Goal: Book appointment/travel/reservation

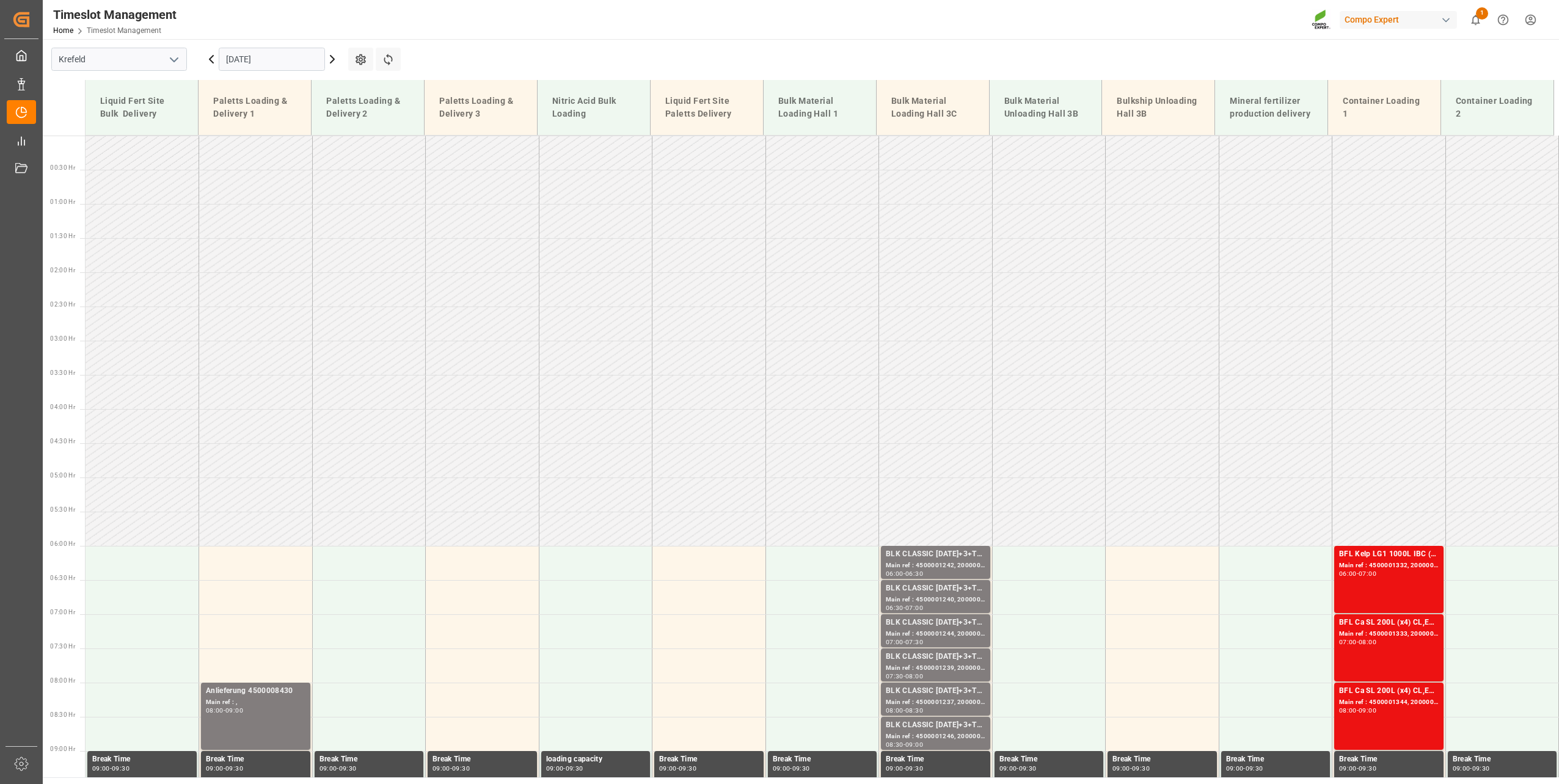
scroll to position [322, 0]
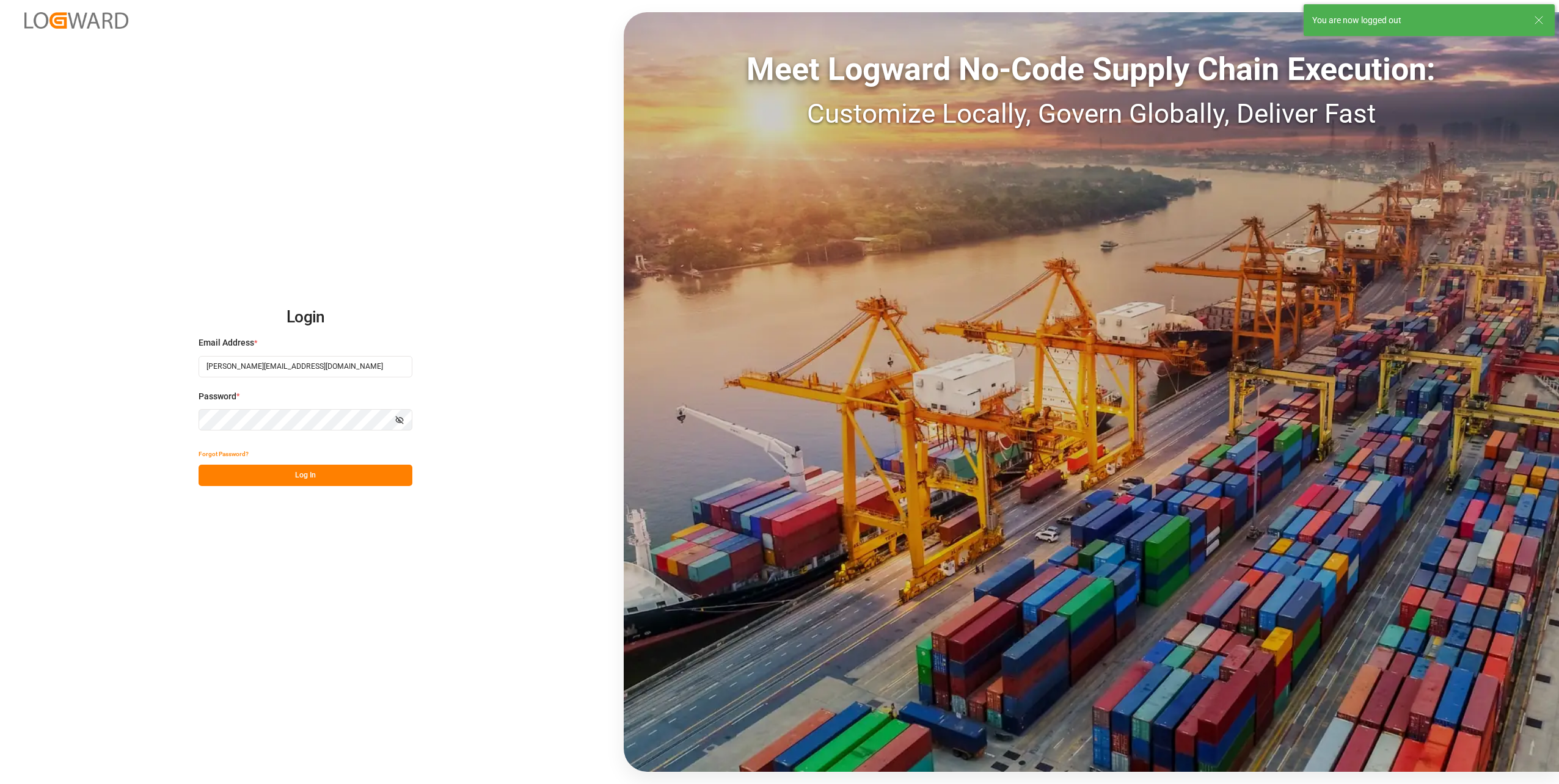
click at [329, 477] on button "Log In" at bounding box center [305, 476] width 214 height 22
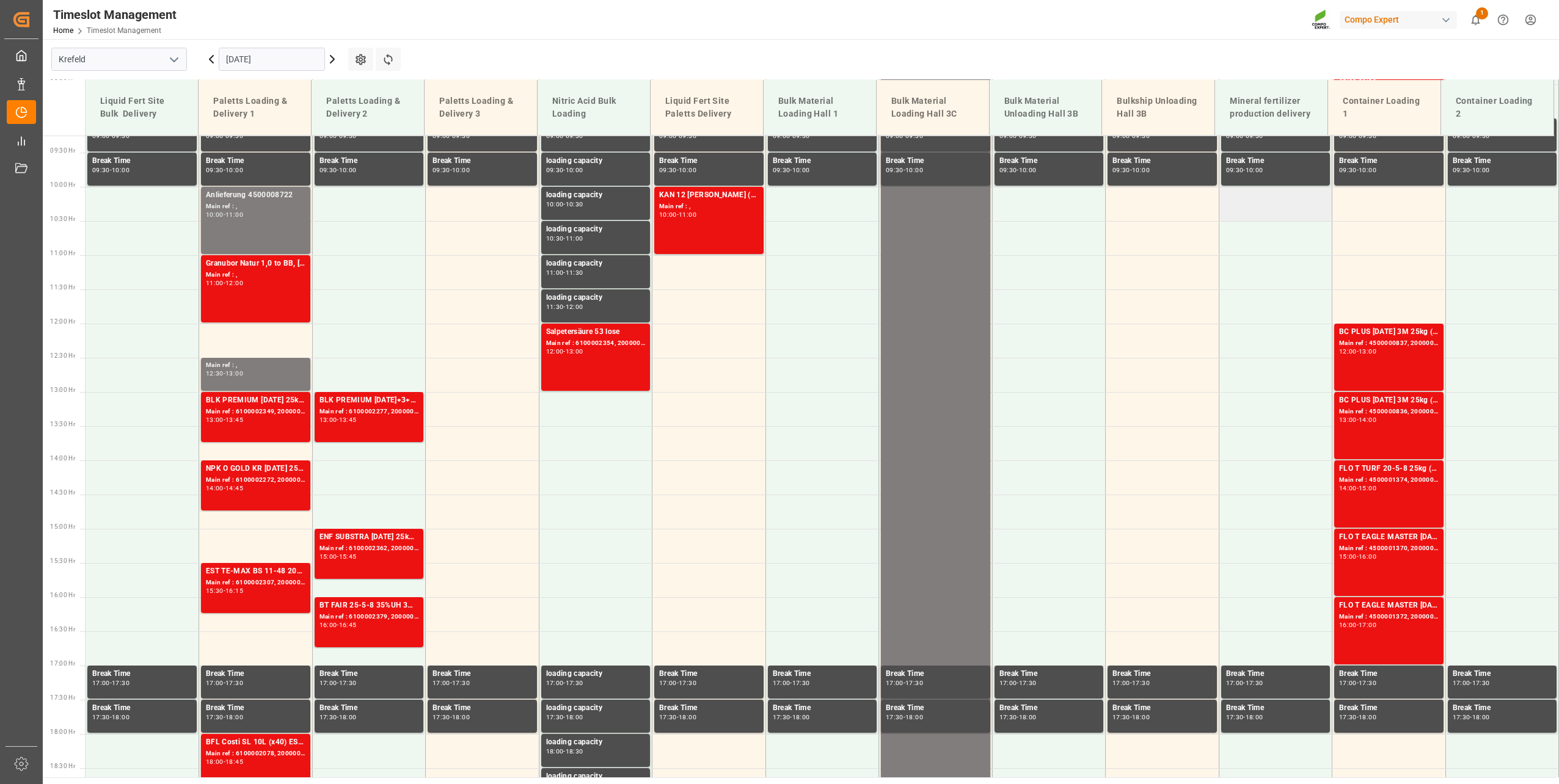
scroll to position [581, 0]
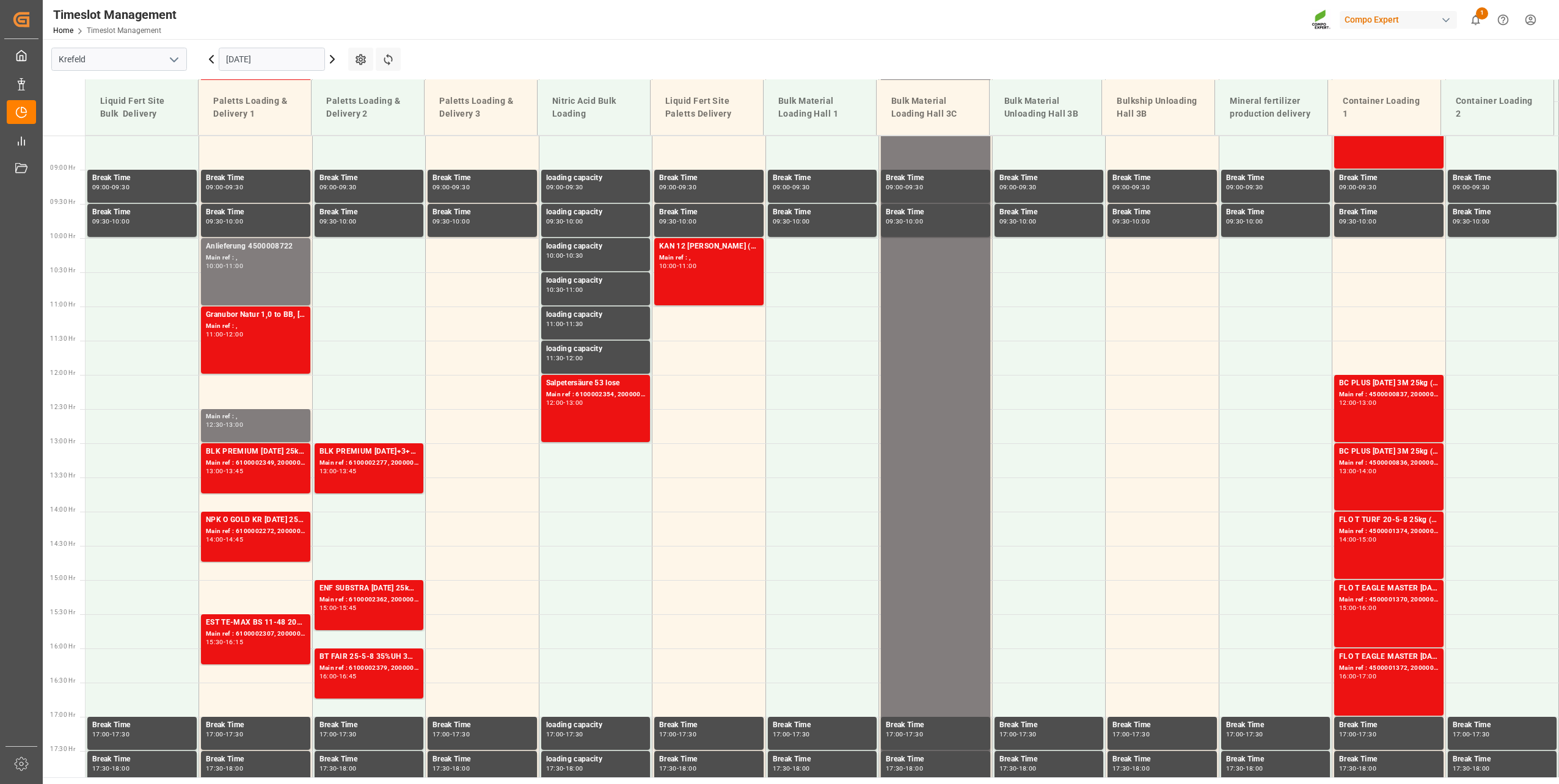
click at [257, 61] on input "[DATE]" at bounding box center [272, 59] width 106 height 23
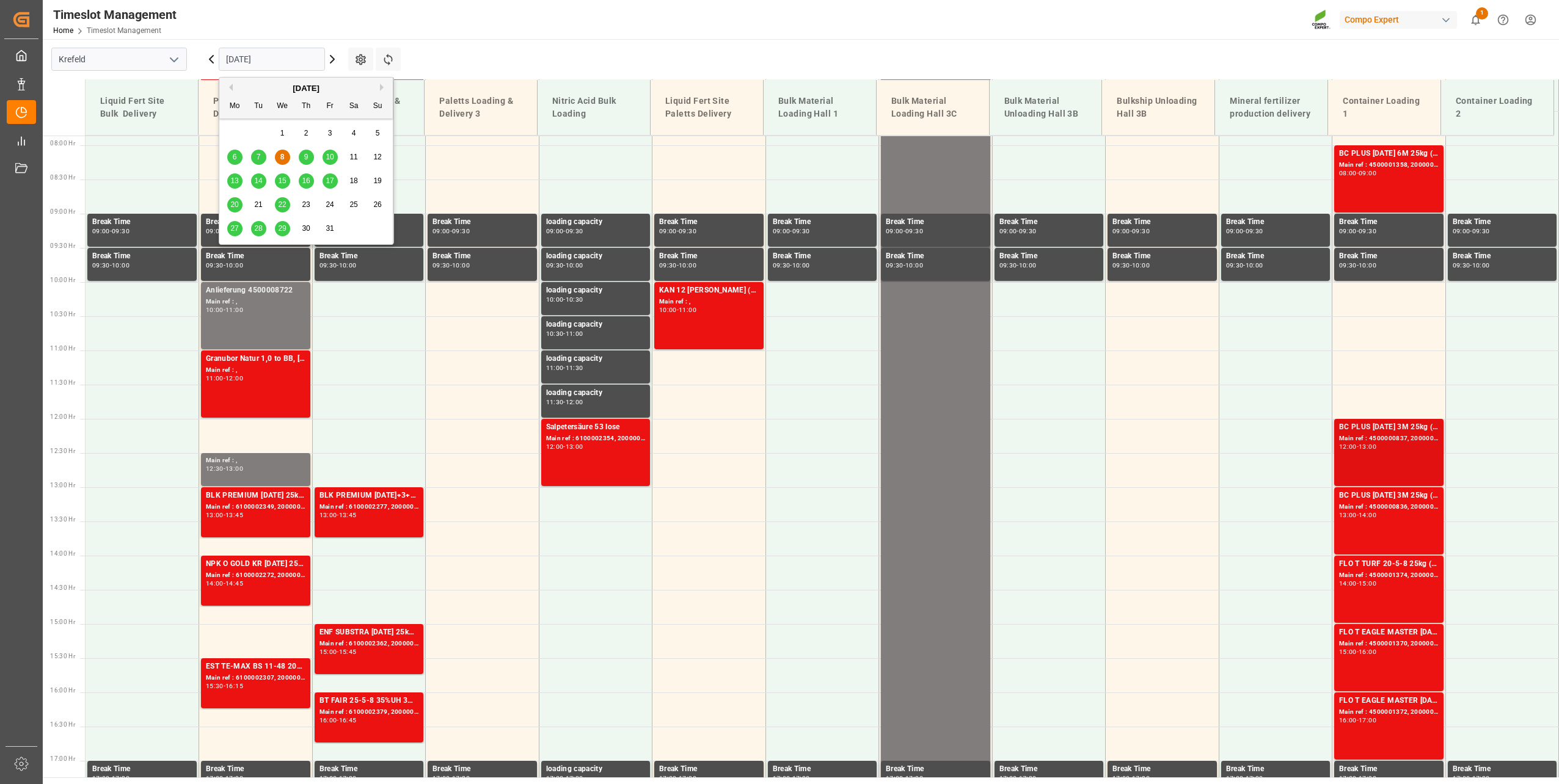
scroll to position [459, 0]
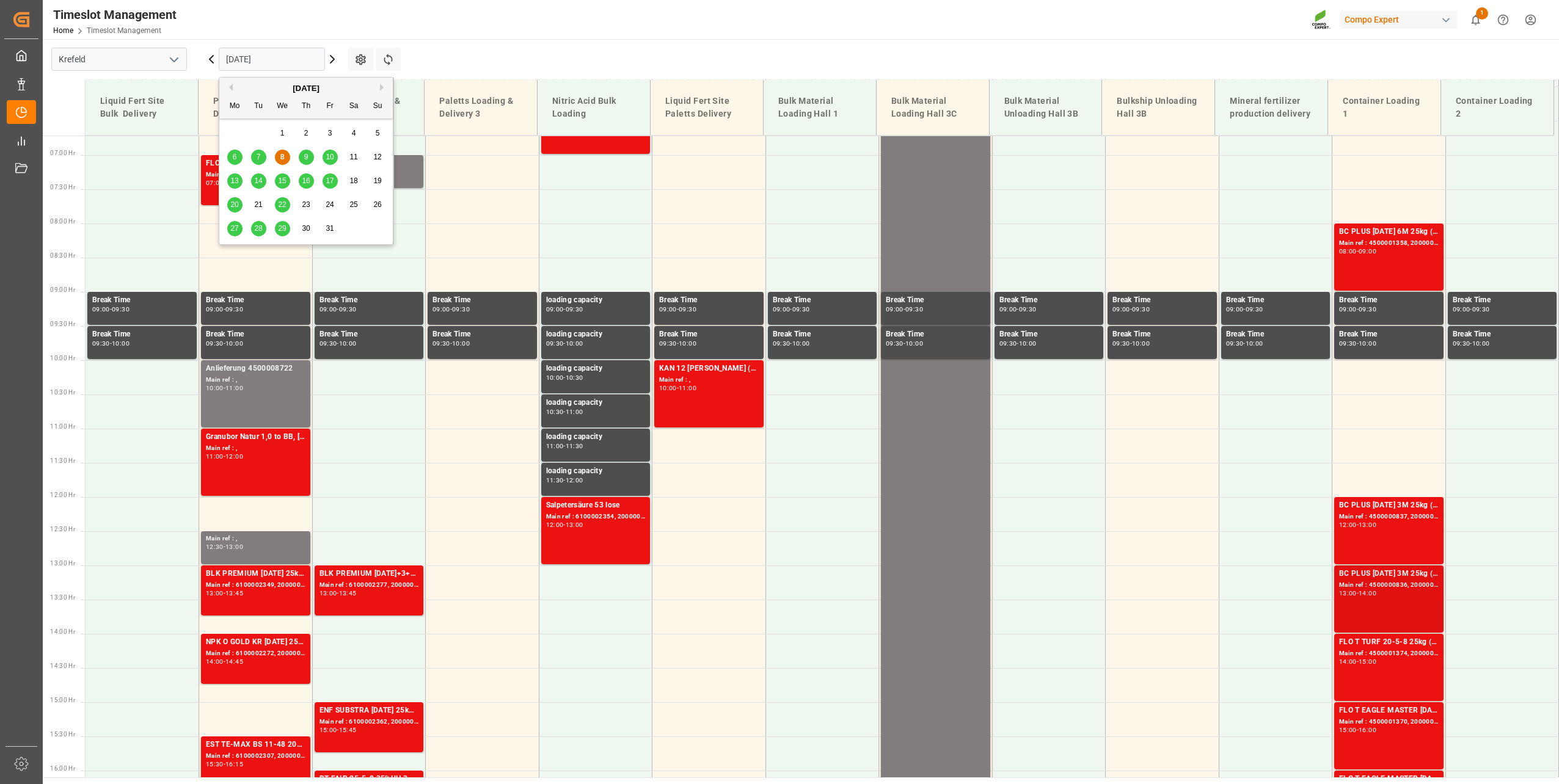
click at [1341, 588] on div "Main ref : 4500000836, 2000000788" at bounding box center [1388, 585] width 100 height 10
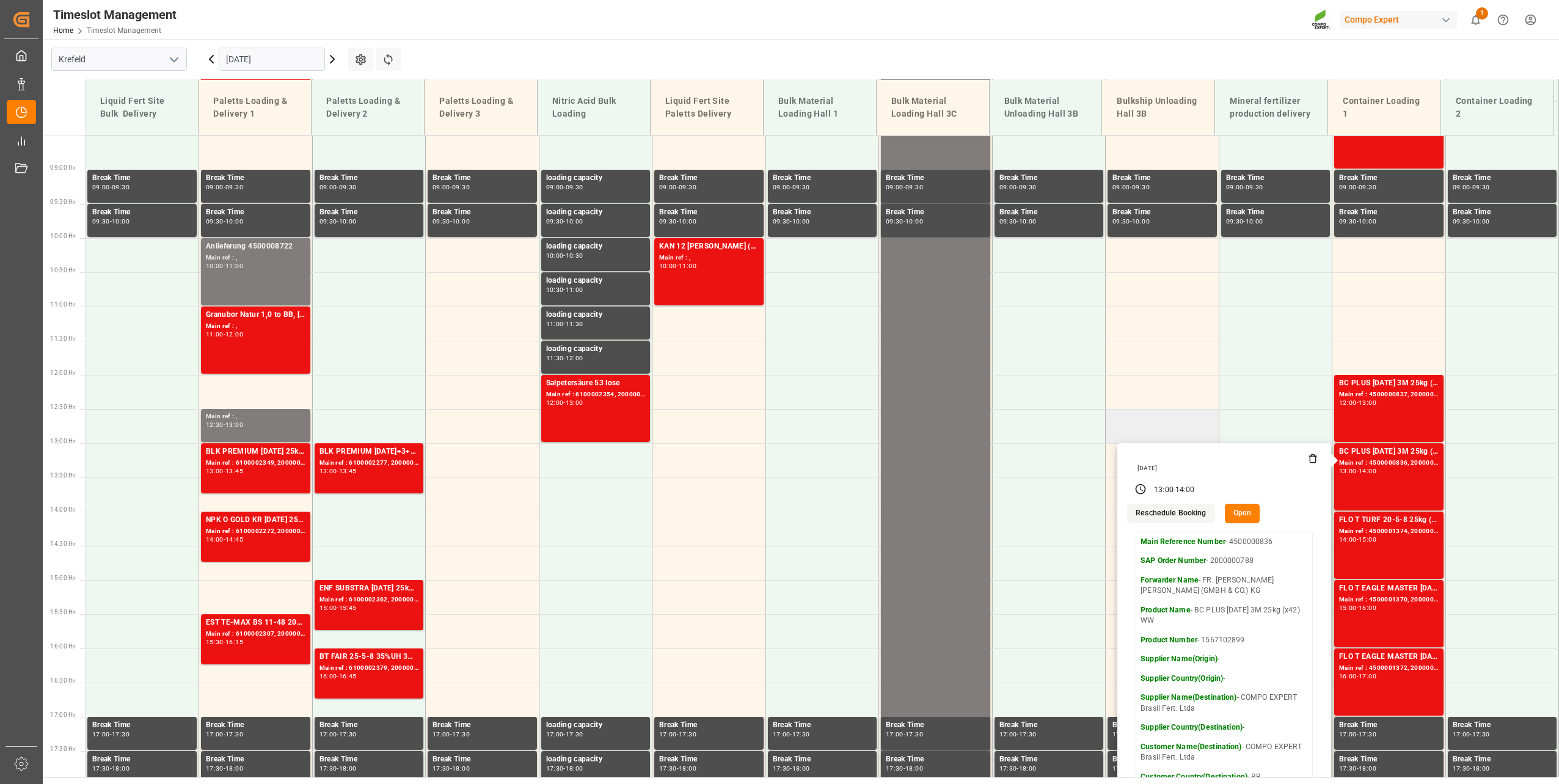
scroll to position [643, 0]
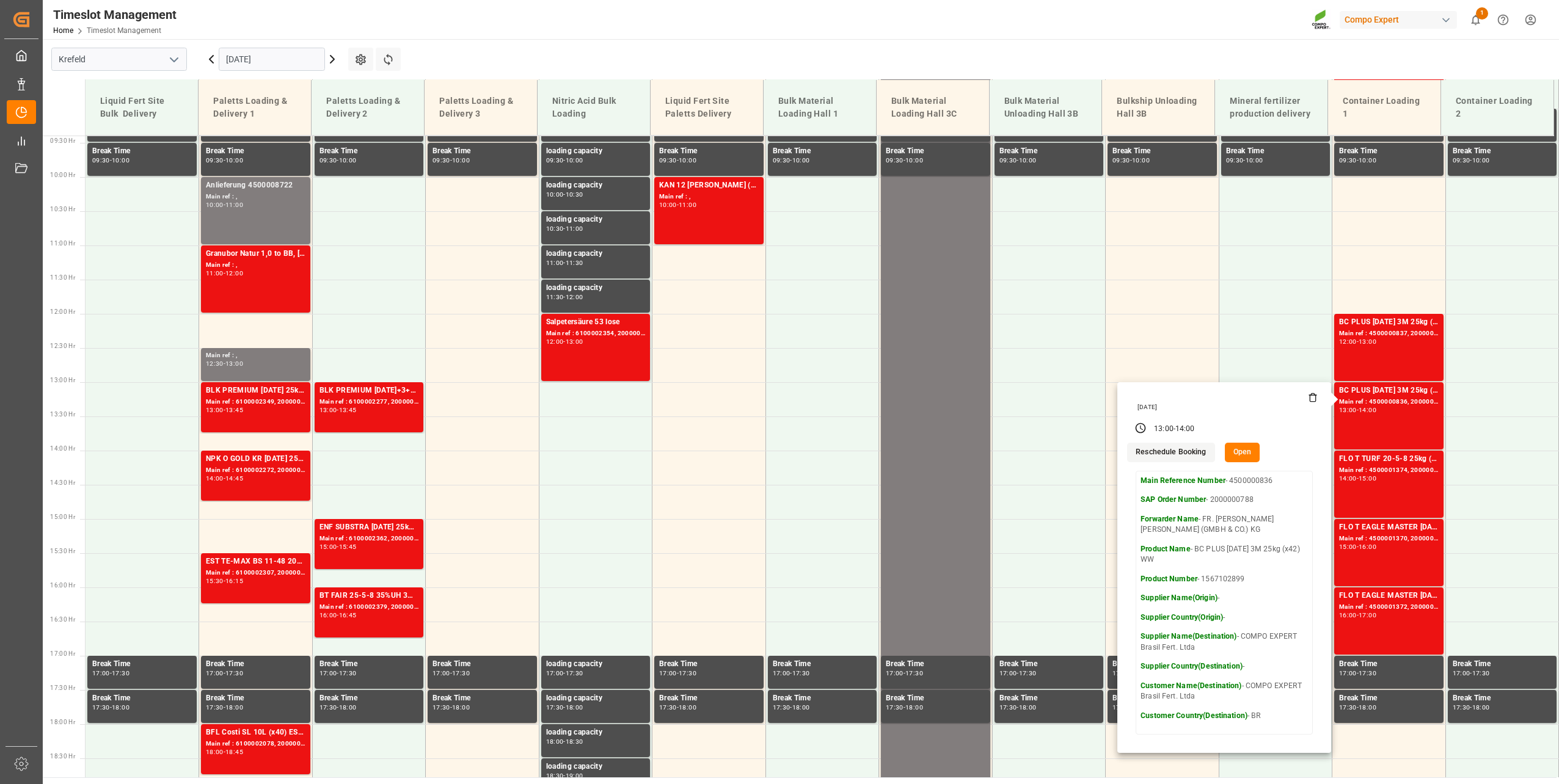
click at [275, 73] on div "[DATE]" at bounding box center [272, 60] width 153 height 41
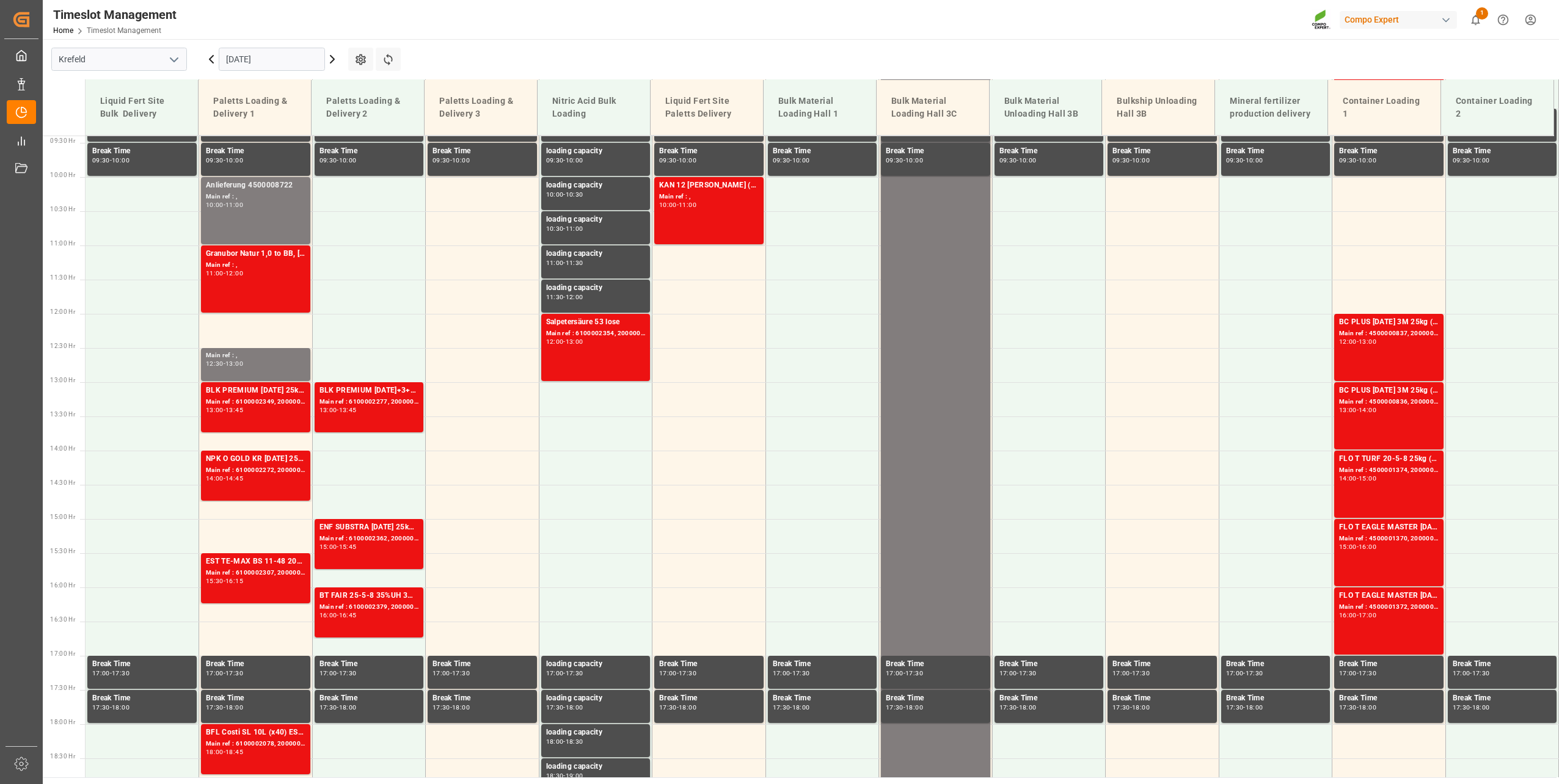
click at [273, 63] on input "[DATE]" at bounding box center [272, 59] width 106 height 23
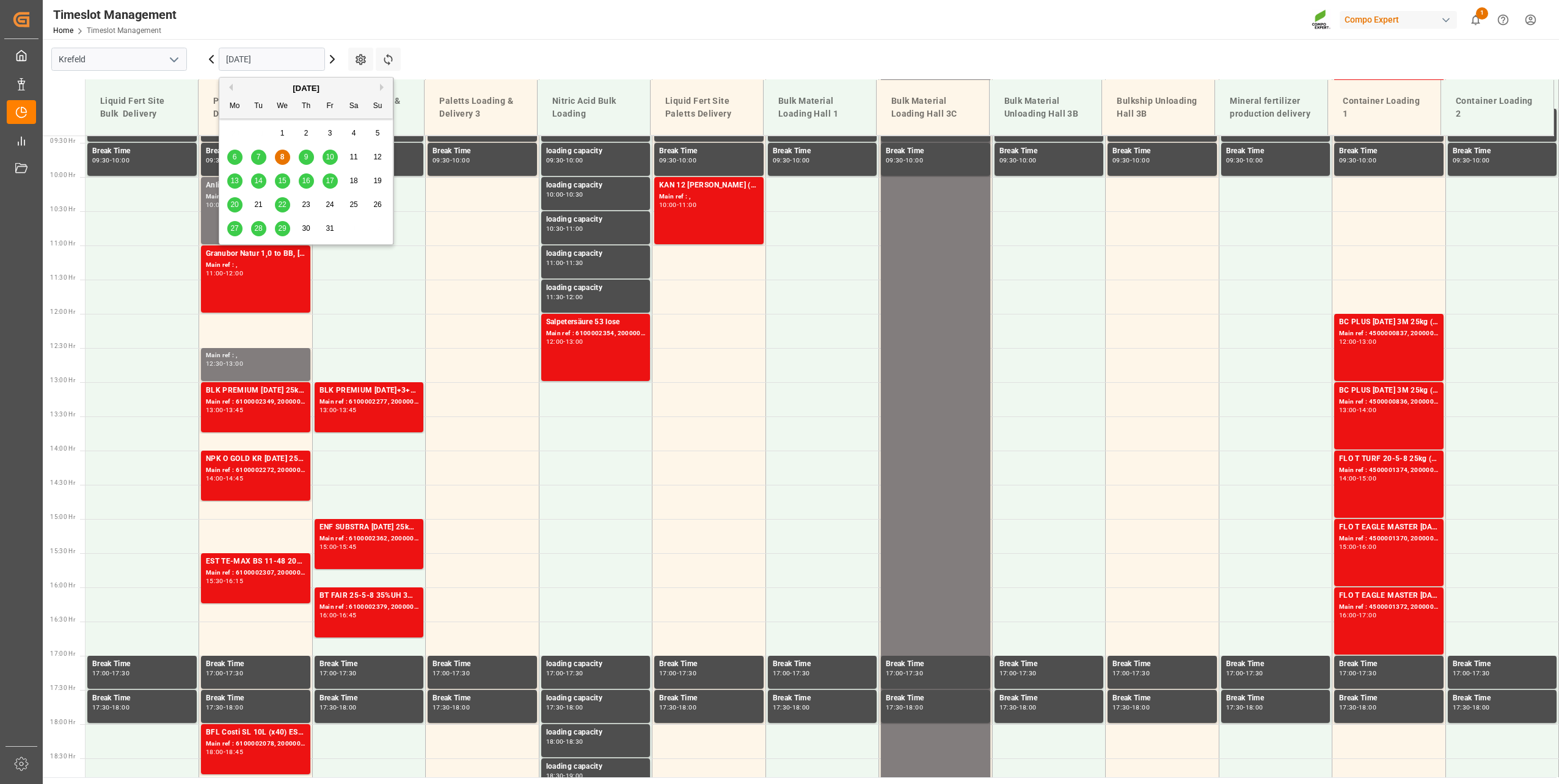
click at [334, 159] on span "10" at bounding box center [329, 157] width 8 height 8
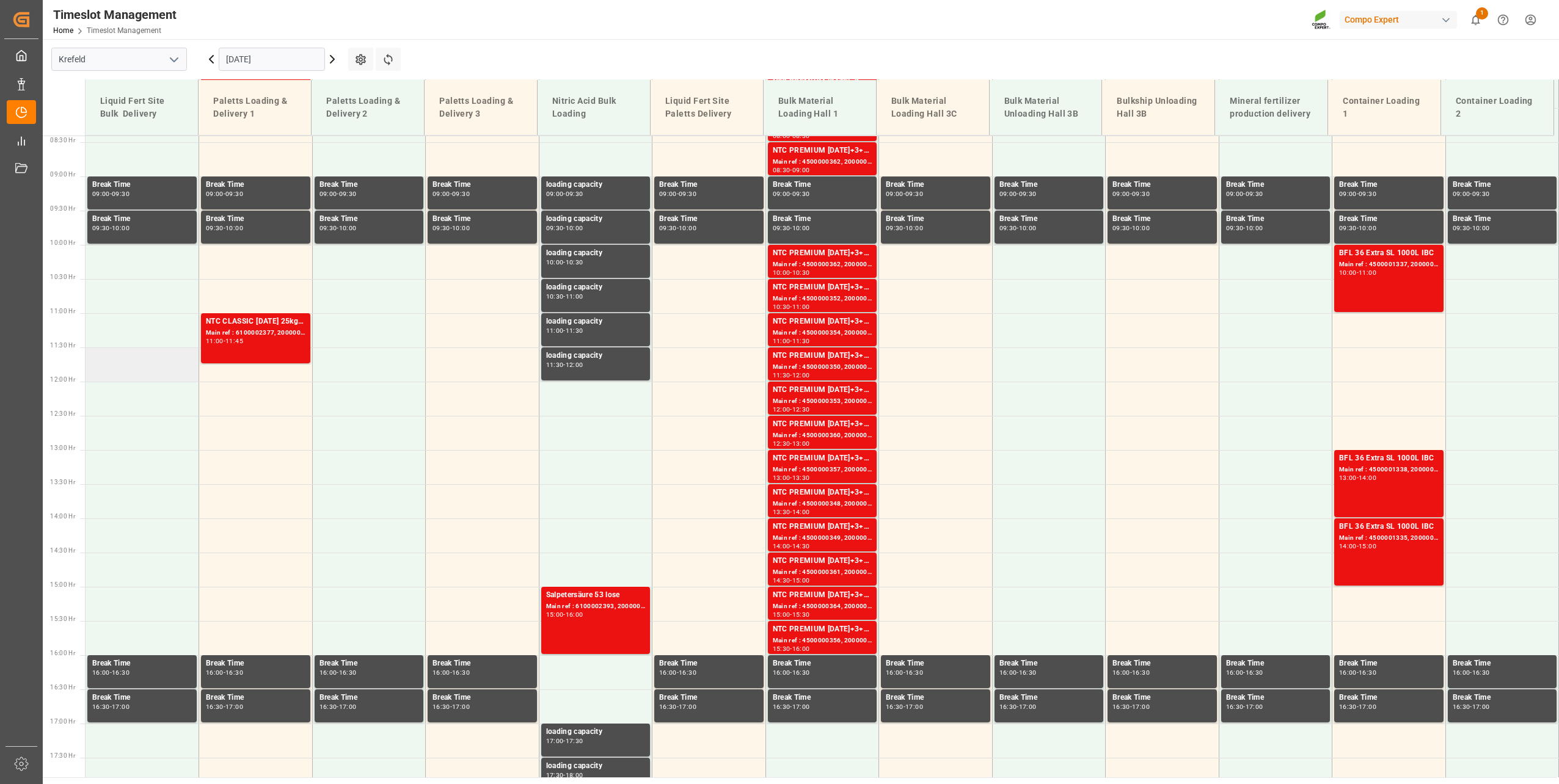
scroll to position [520, 0]
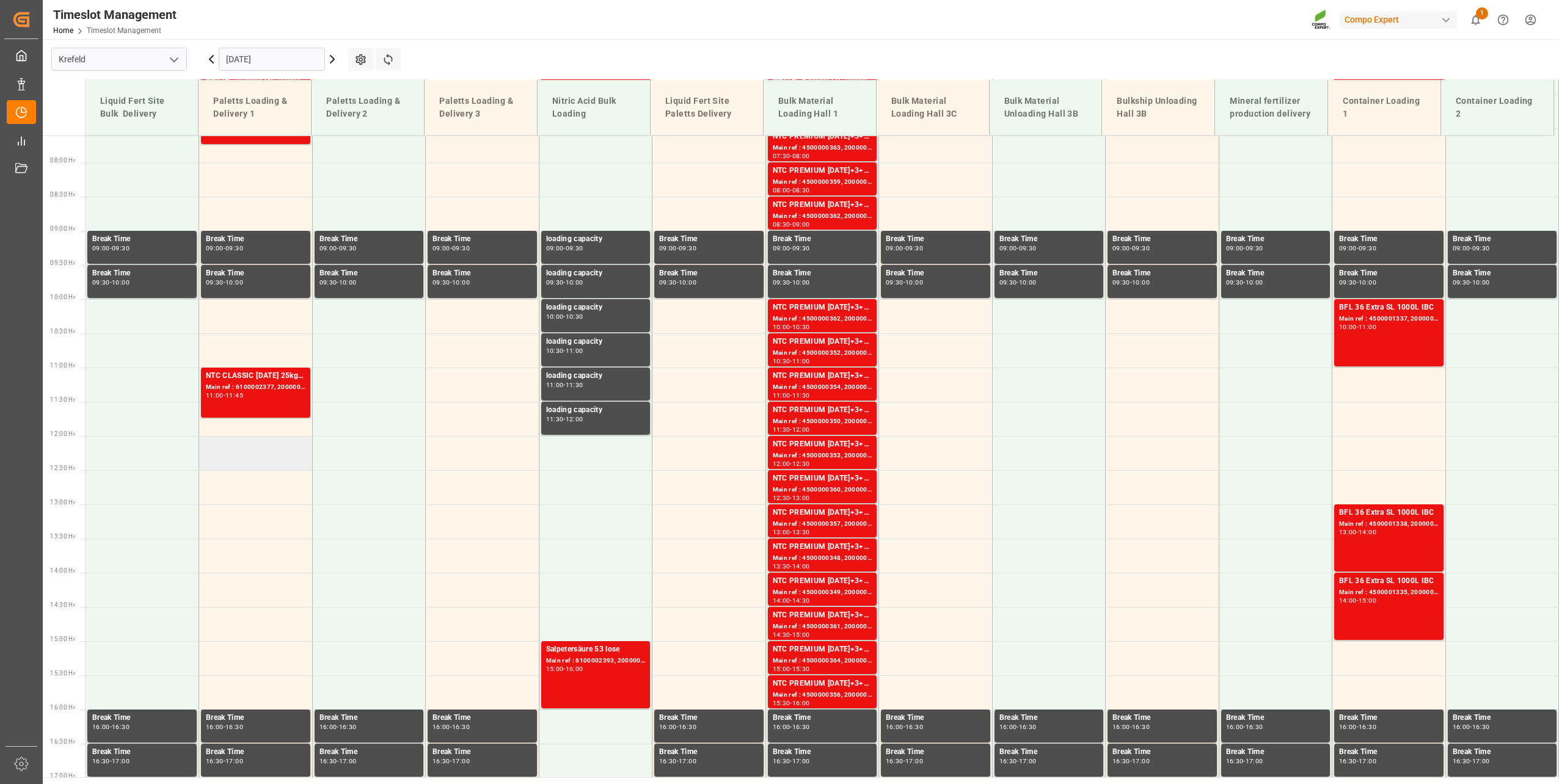
click at [231, 454] on td at bounding box center [256, 453] width 114 height 34
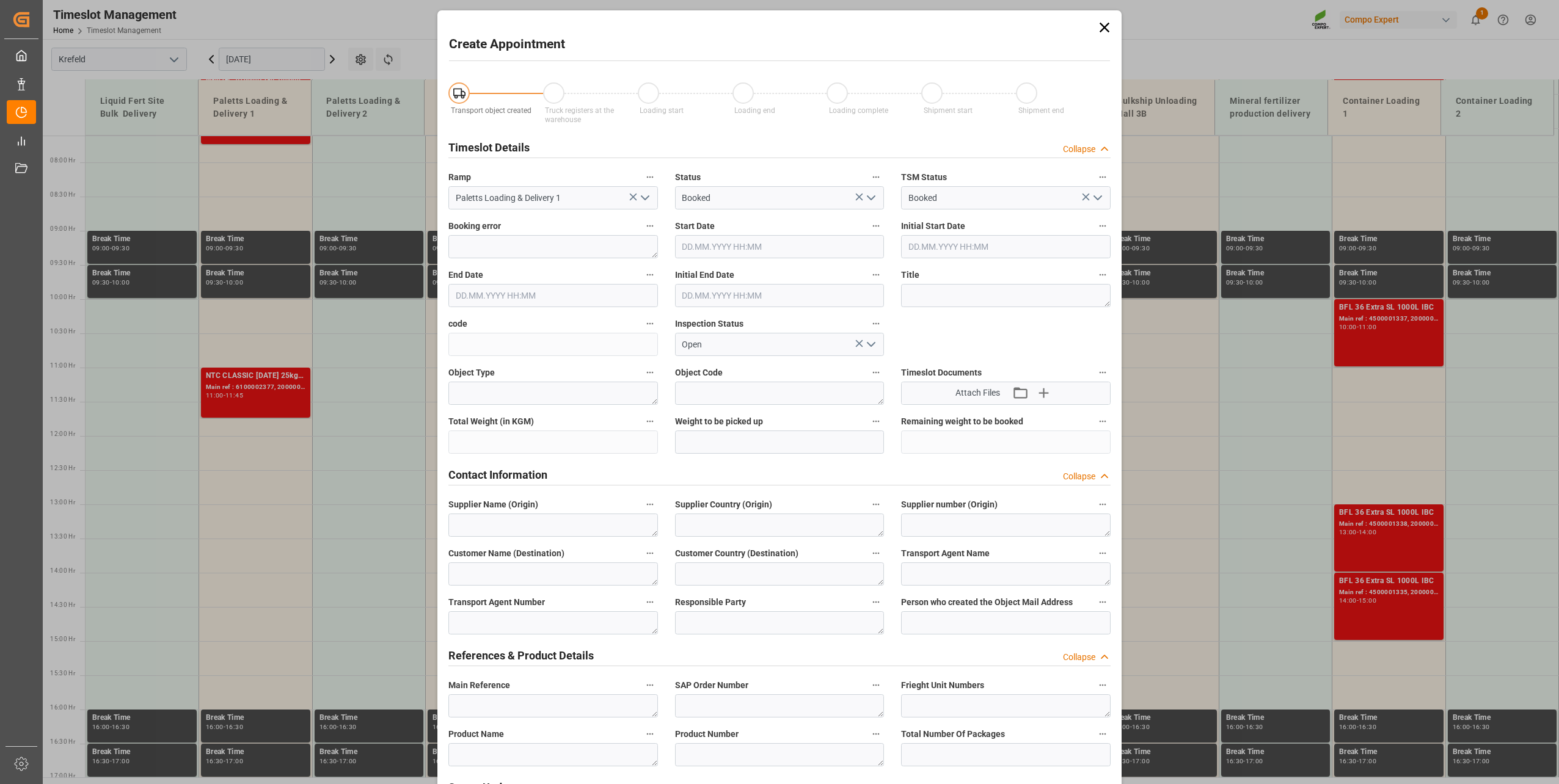
type input "[DATE] 12:00"
type input "[DATE] 12:30"
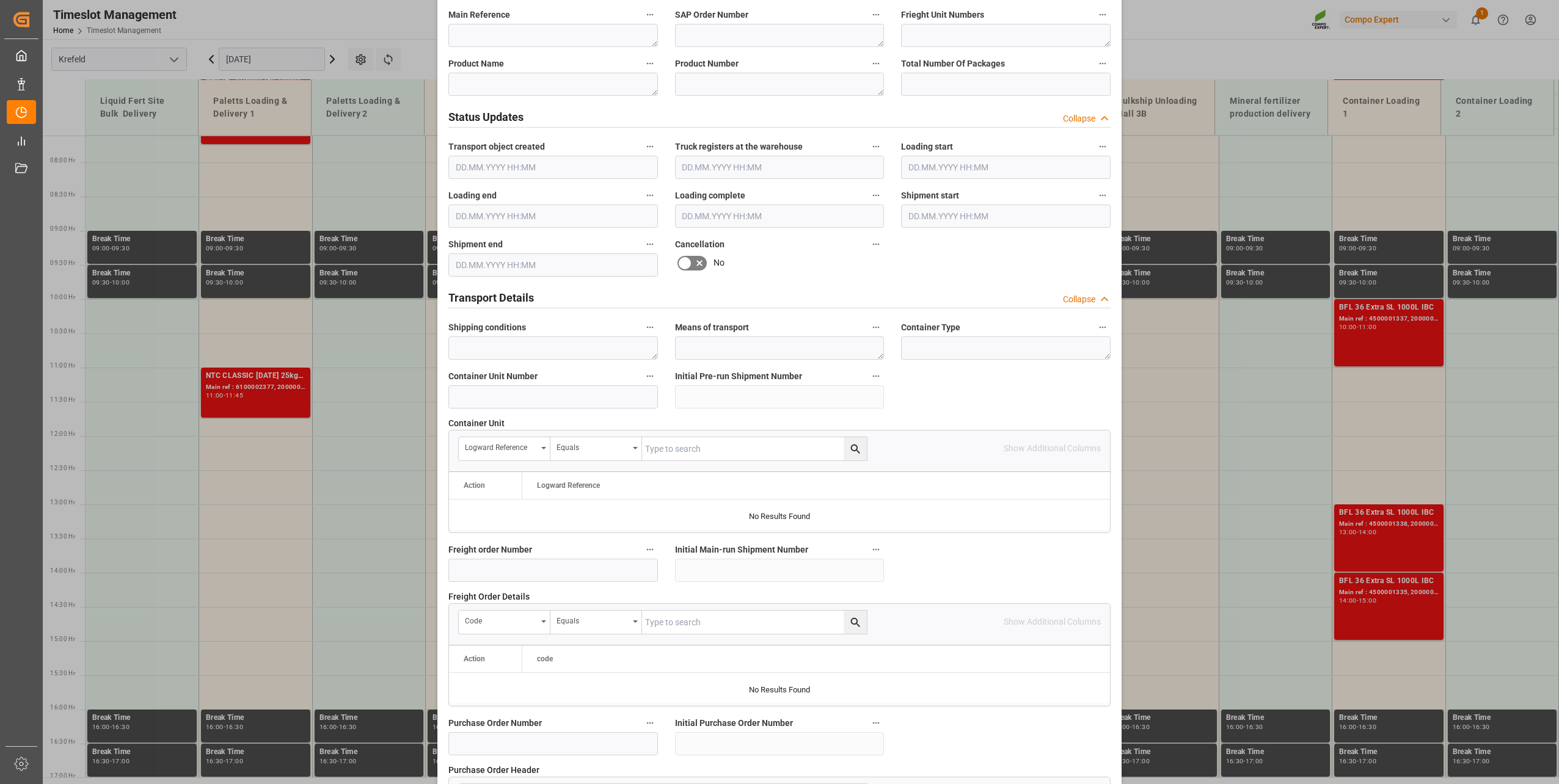
scroll to position [672, 0]
click at [495, 565] on input at bounding box center [553, 569] width 209 height 23
paste input "6100002392"
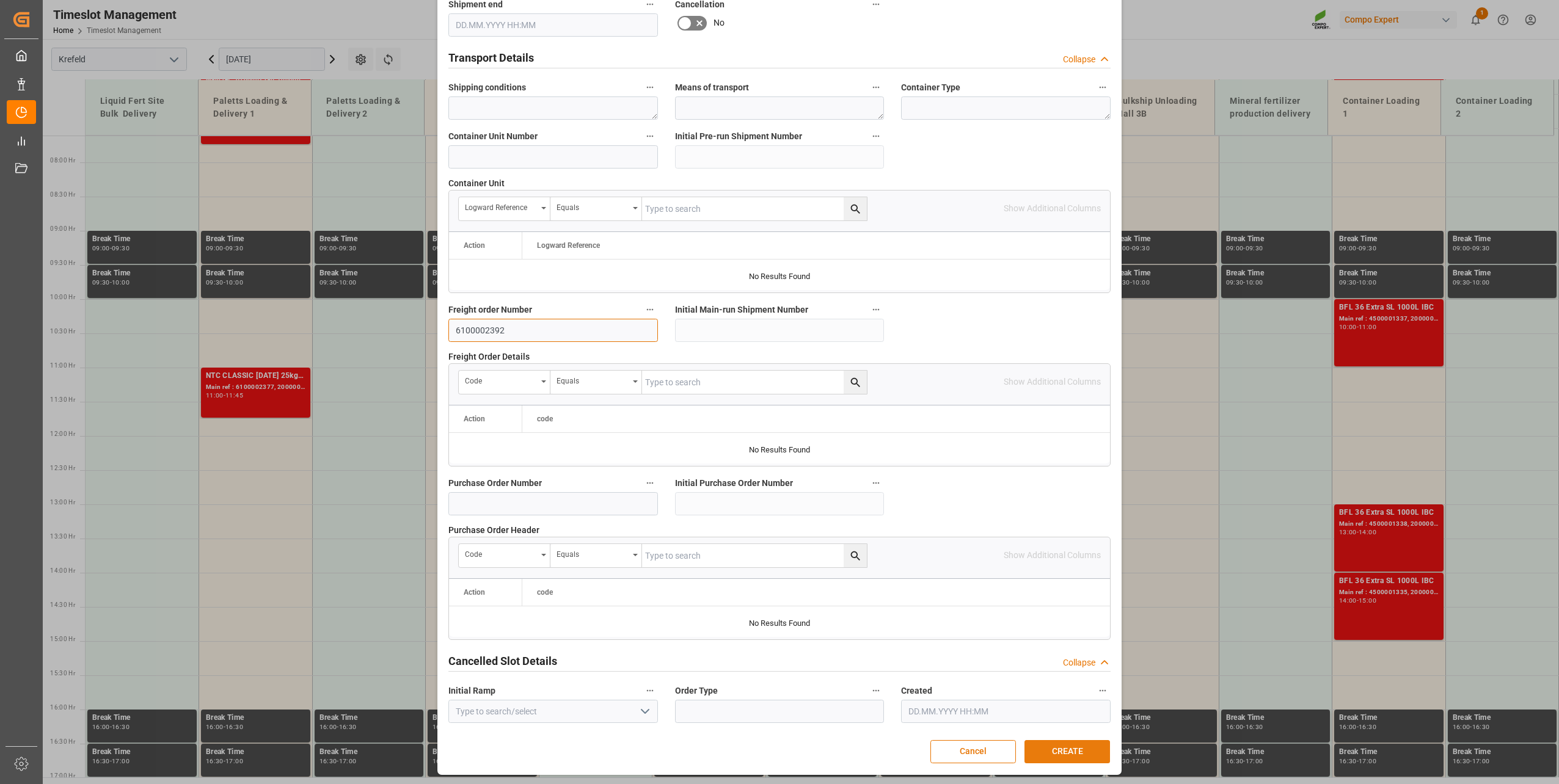
type input "6100002392"
click at [1046, 743] on button "CREATE" at bounding box center [1067, 752] width 86 height 23
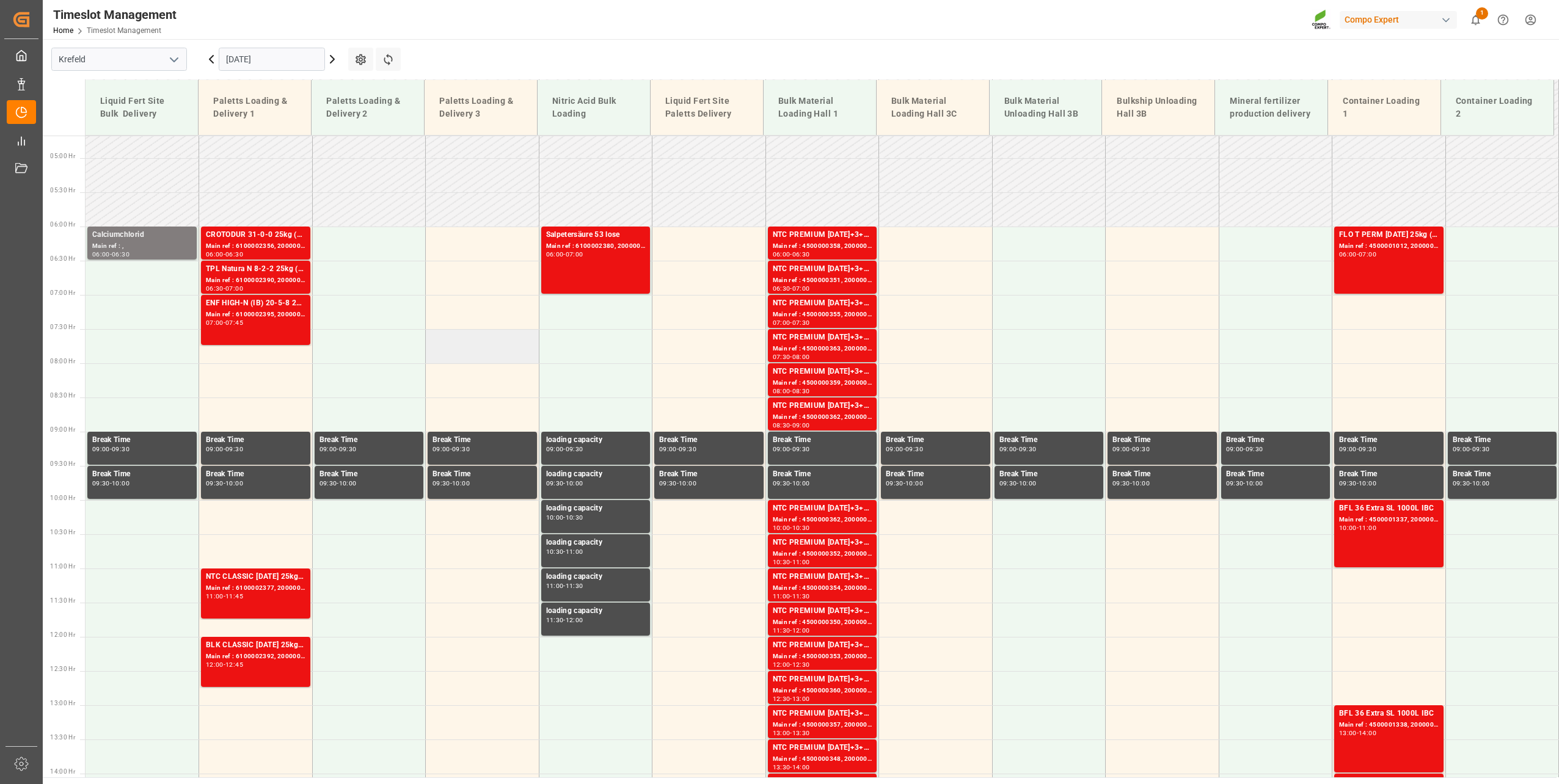
scroll to position [207, 0]
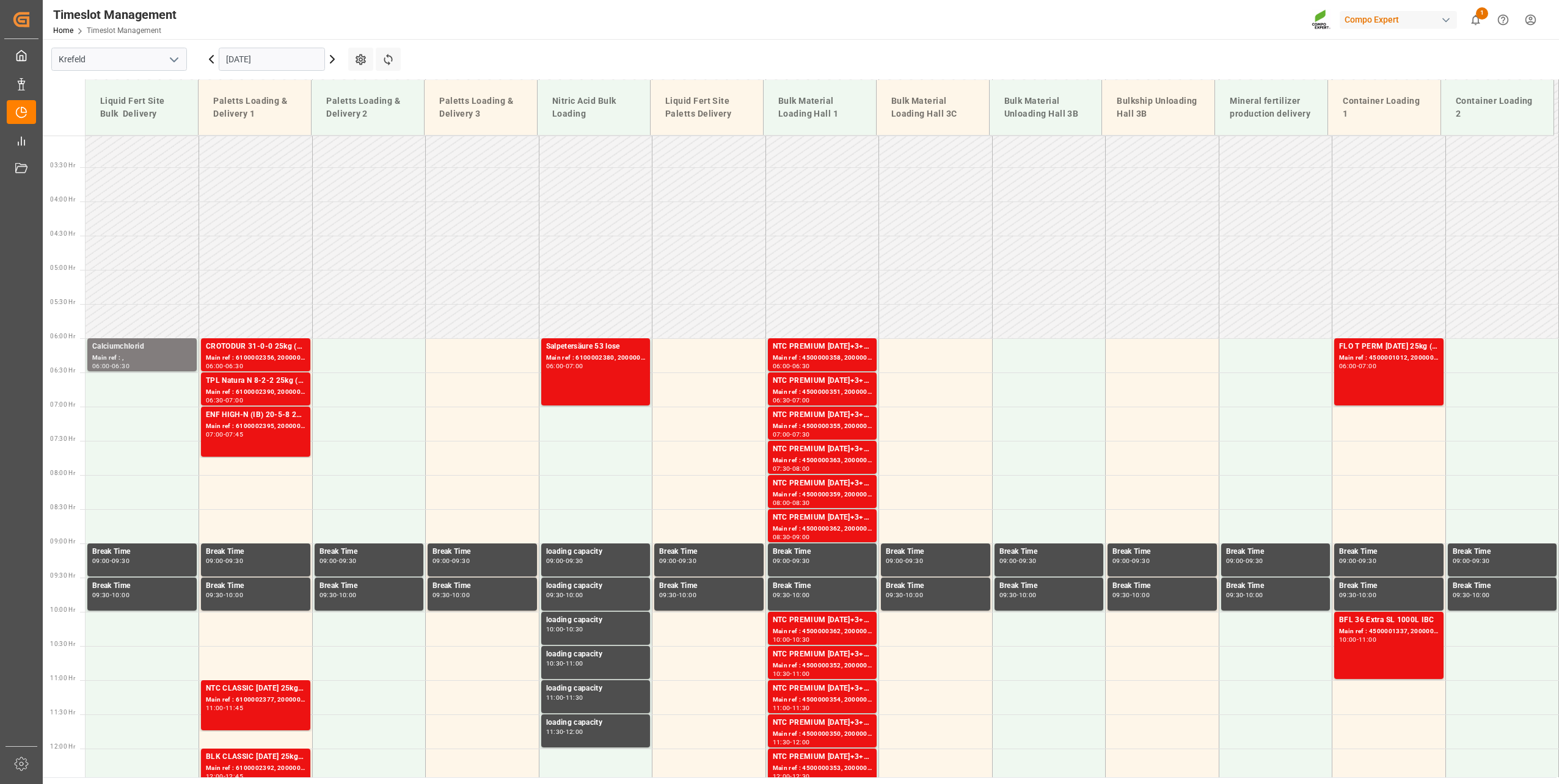
click at [274, 56] on input "[DATE]" at bounding box center [272, 59] width 106 height 23
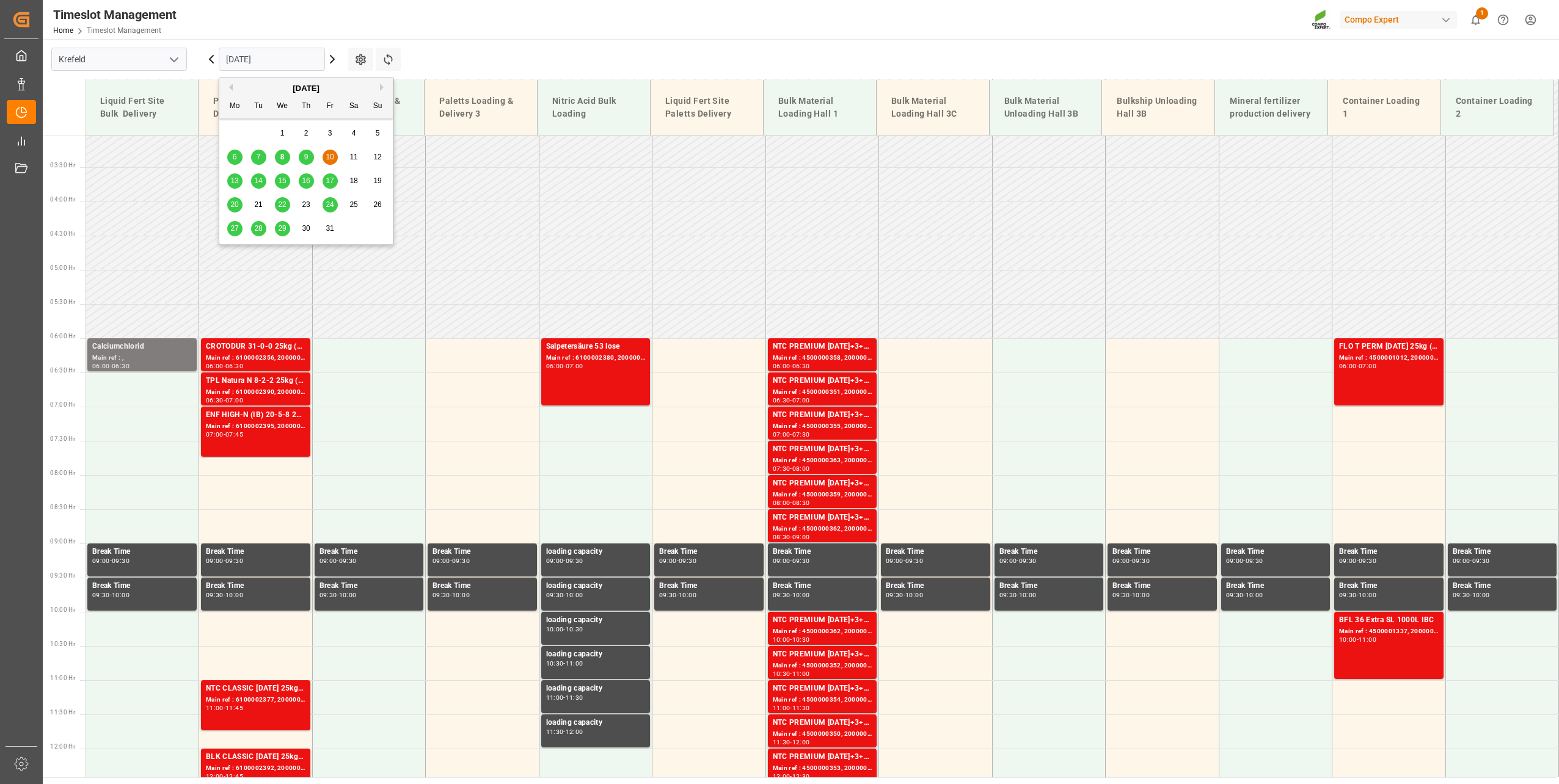
click at [287, 156] on div "8" at bounding box center [282, 157] width 15 height 15
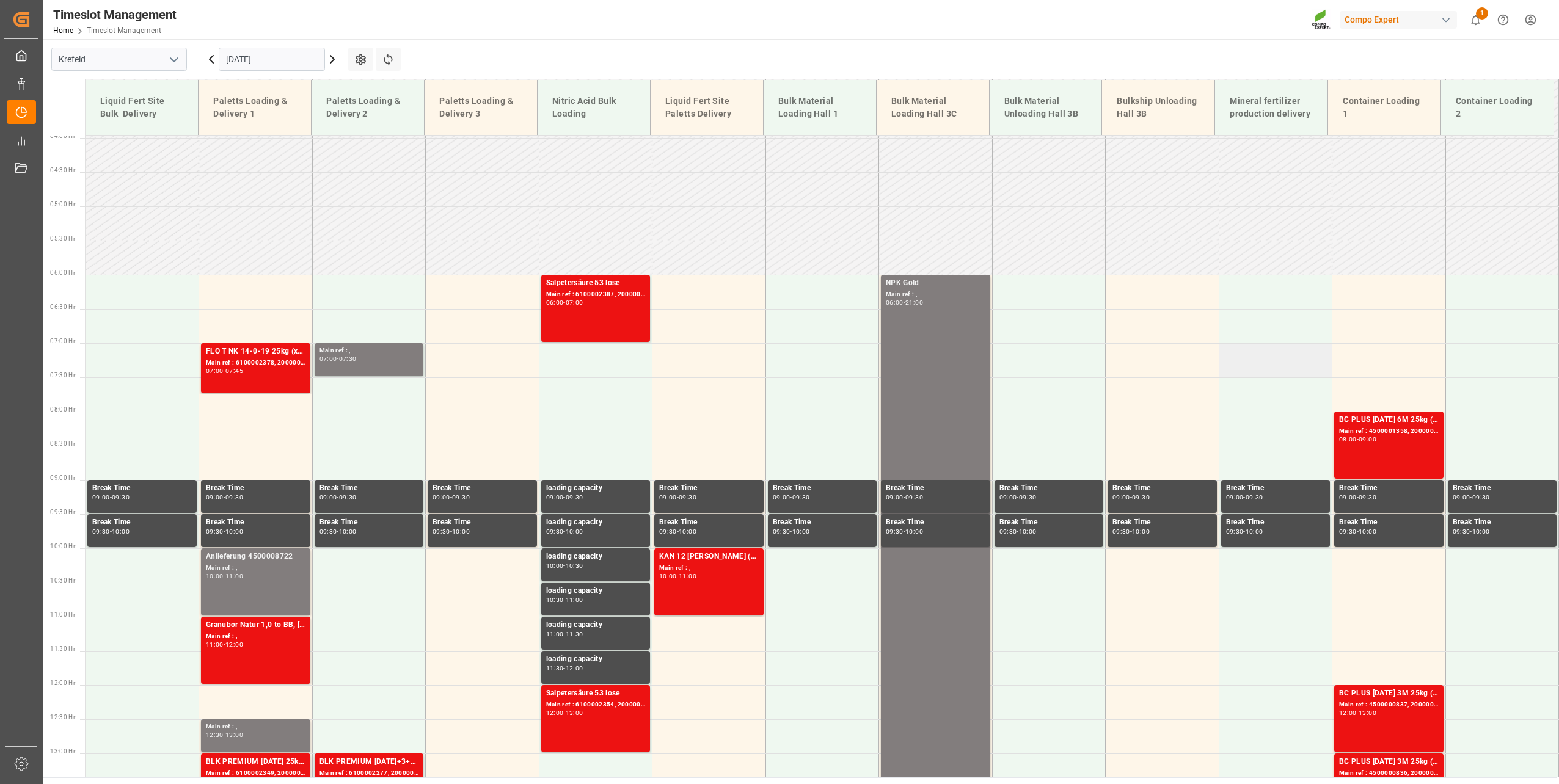
scroll to position [268, 0]
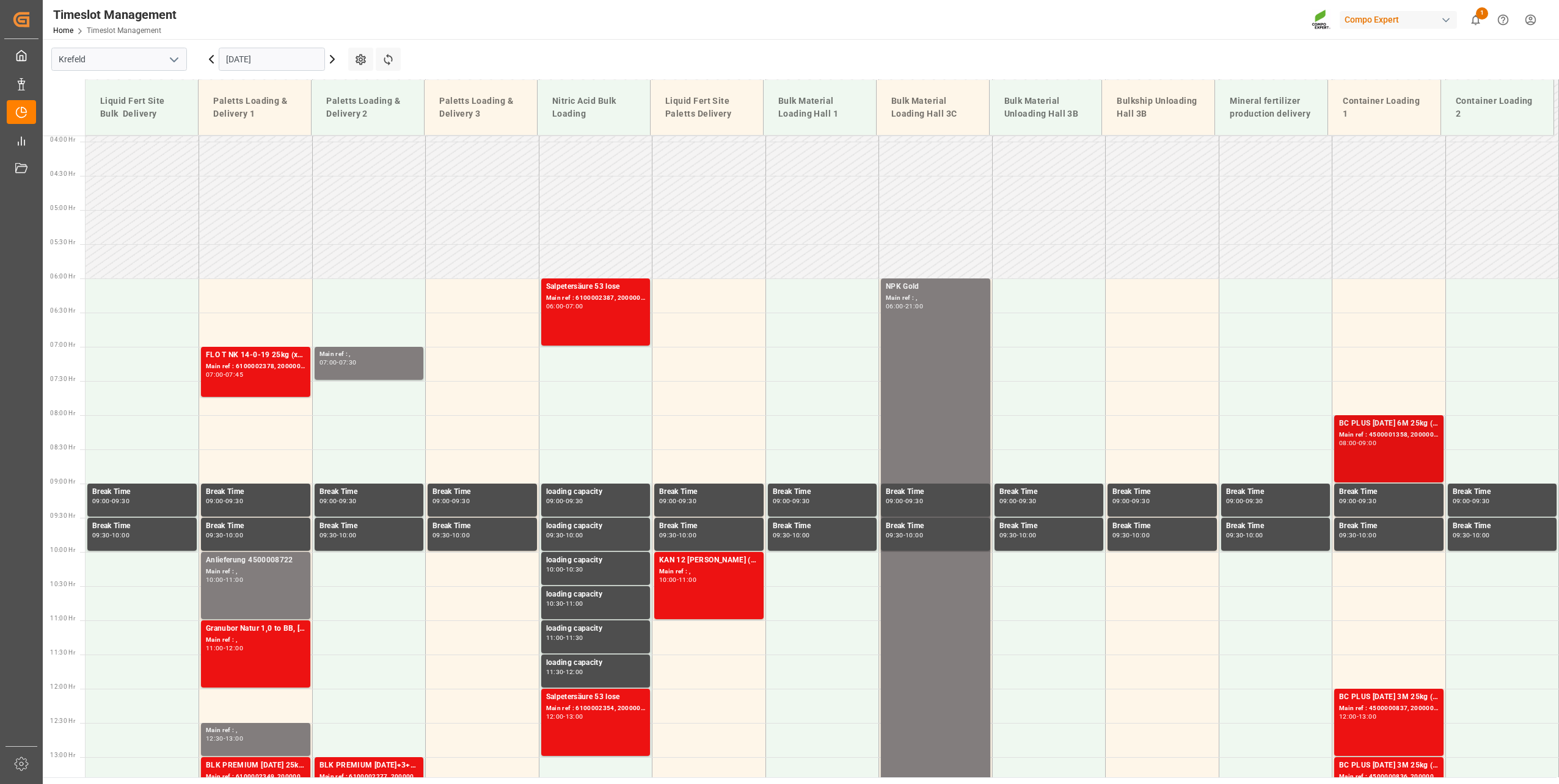
click at [1397, 443] on div "08:00 - 09:00" at bounding box center [1388, 443] width 100 height 7
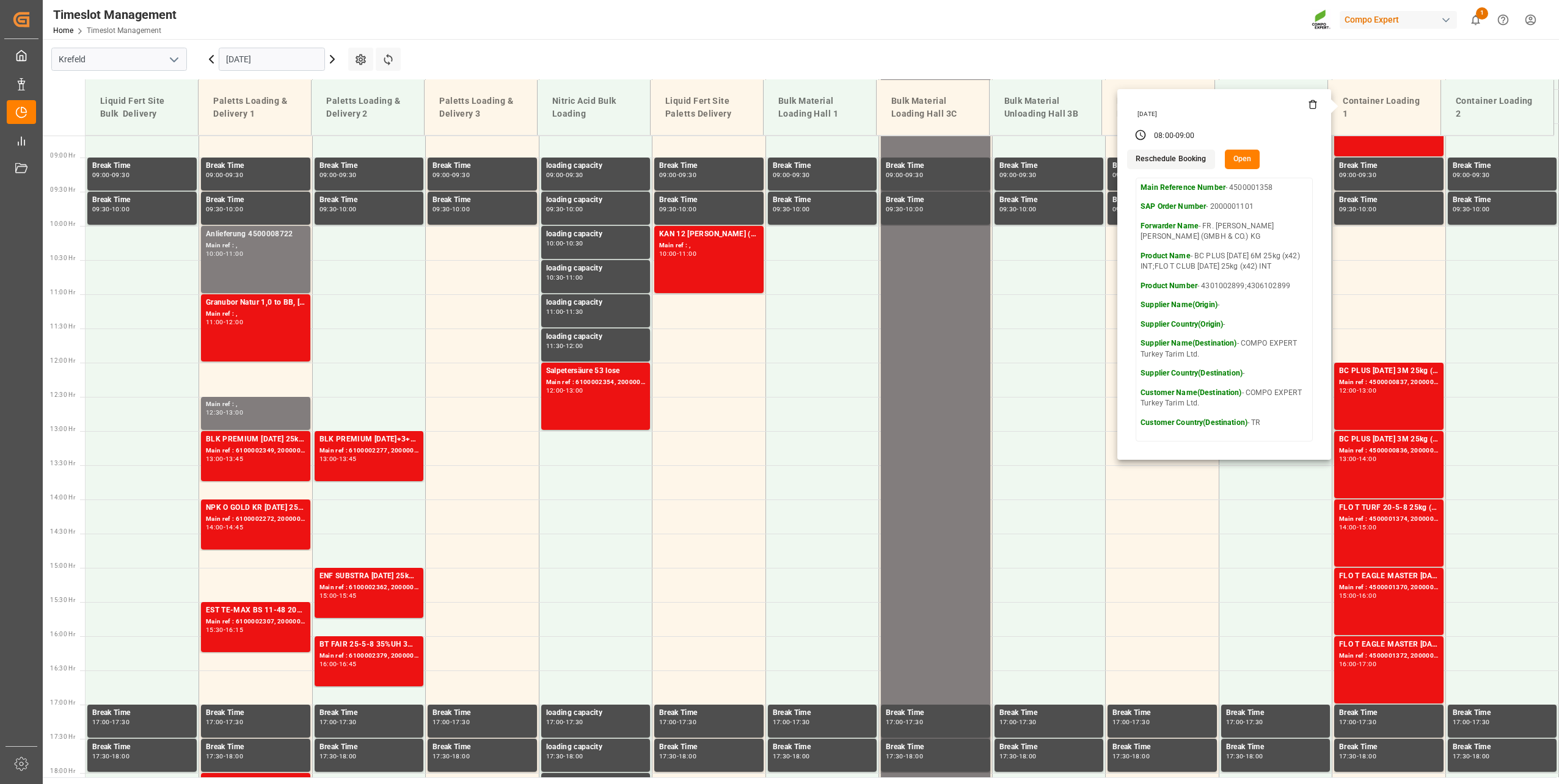
scroll to position [634, 0]
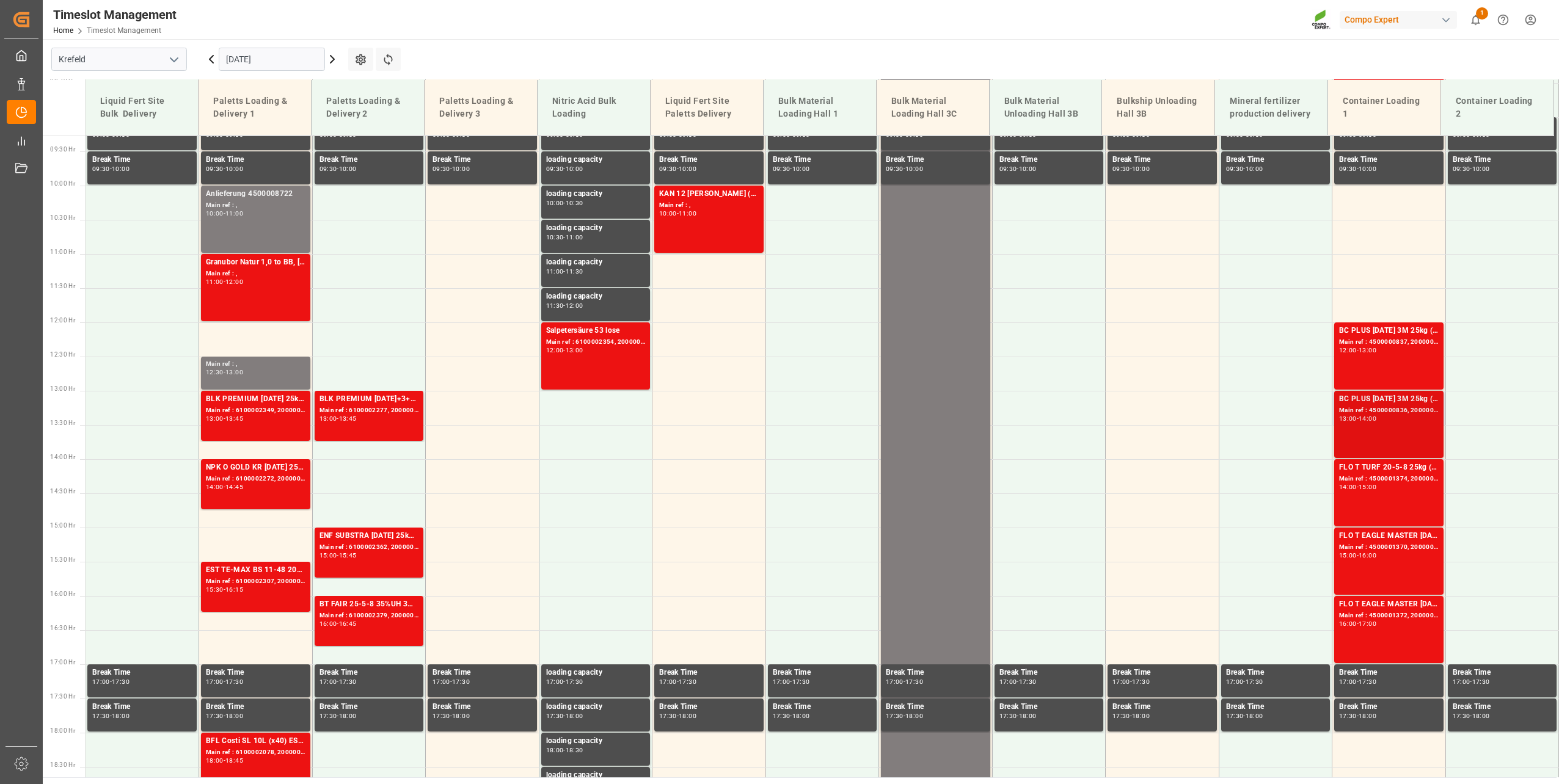
click at [1383, 413] on div "Main ref : 4500000836, 2000000788" at bounding box center [1388, 410] width 100 height 10
click at [1391, 355] on div "BC PLUS [DATE] 3M 25kg (x42) WW Main ref : 4500000837, 2000000788 12:00 - 13:00" at bounding box center [1388, 356] width 100 height 62
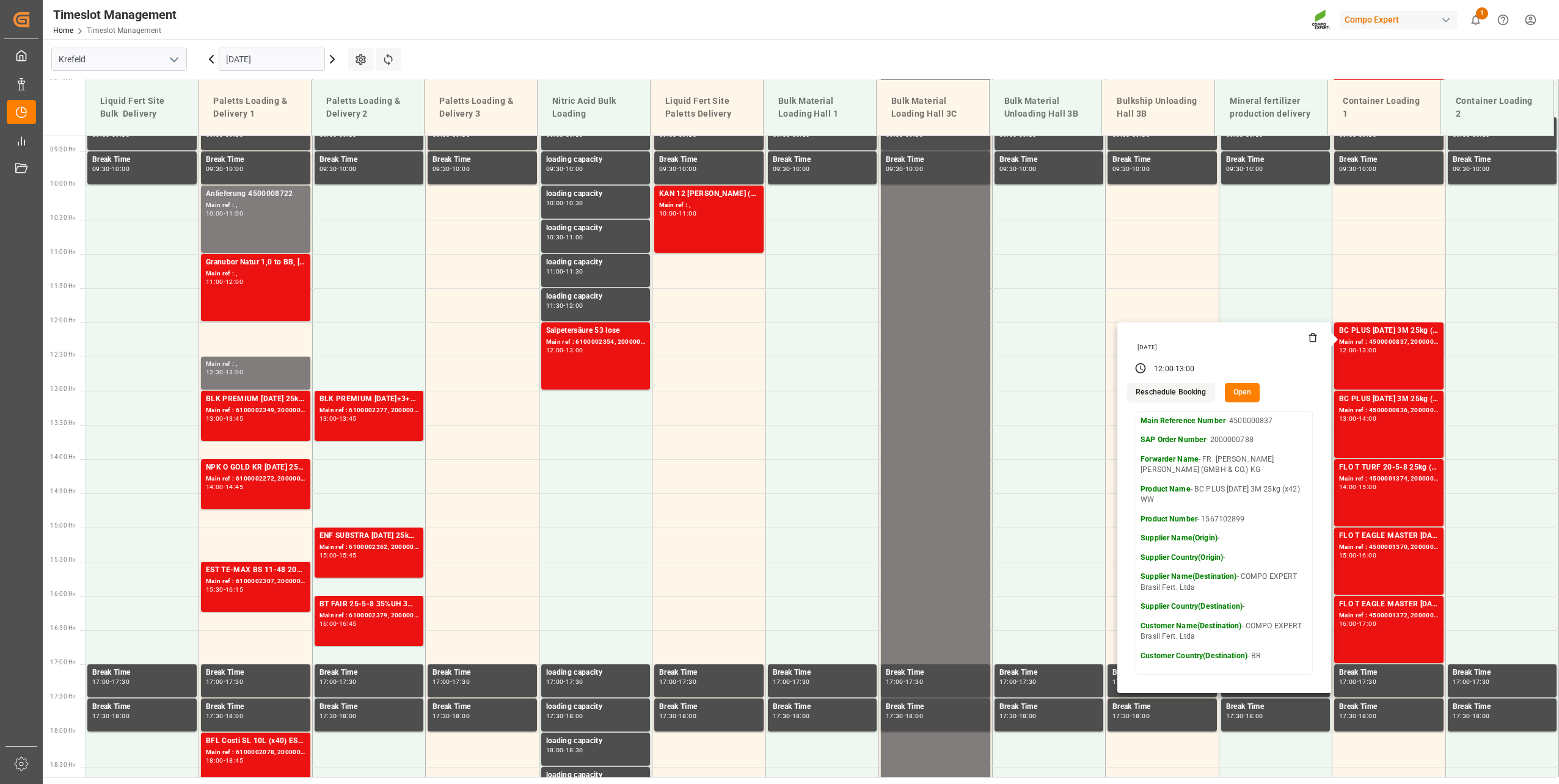
click at [1239, 386] on button "Open" at bounding box center [1242, 393] width 36 height 20
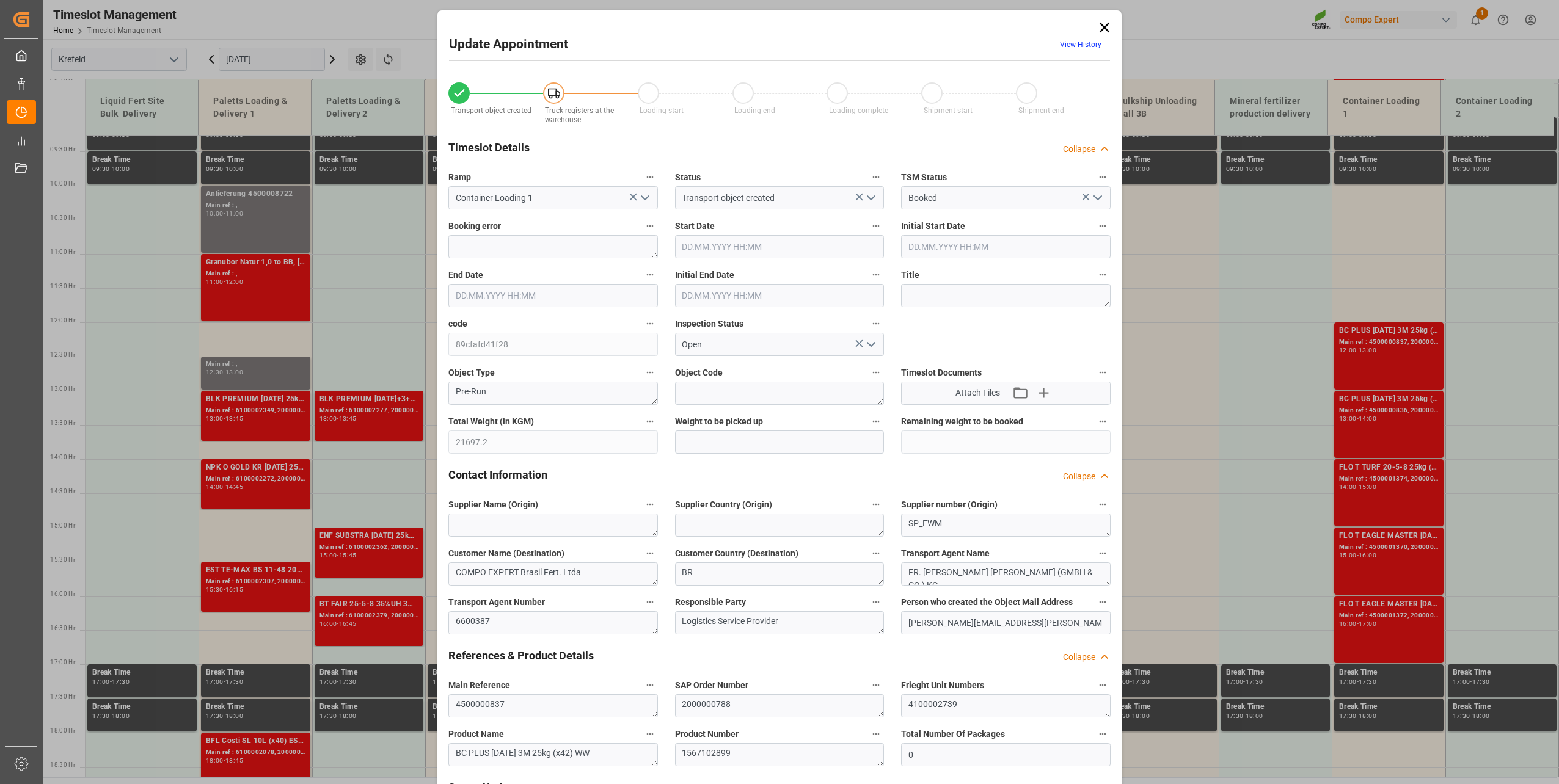
type input "21697.2"
type input "0"
type input "[DATE] 12:00"
type input "[DATE] 13:00"
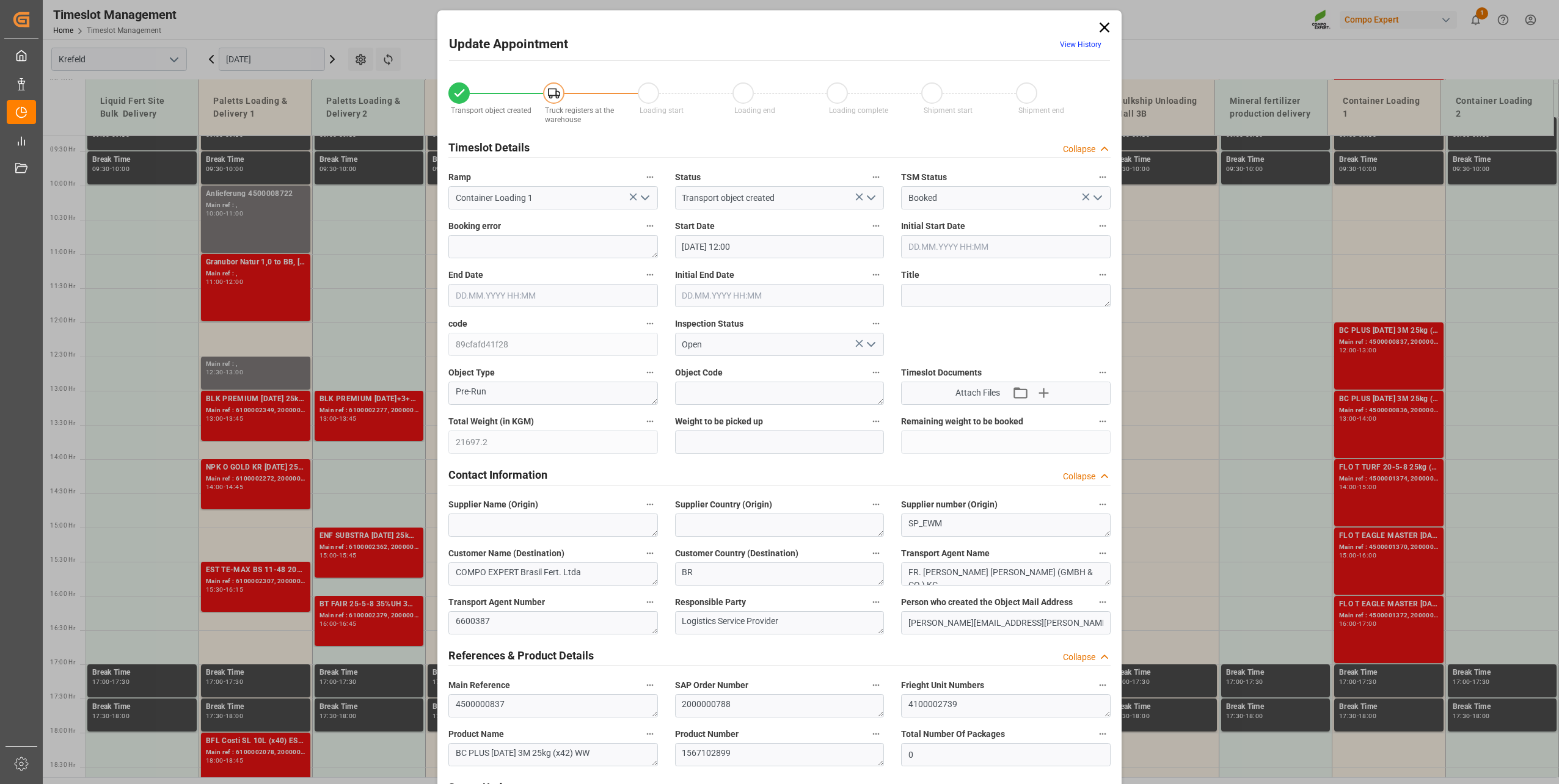
type input "[DATE] 12:30"
type input "[DATE] 09:34"
type input "[DATE] 11:14"
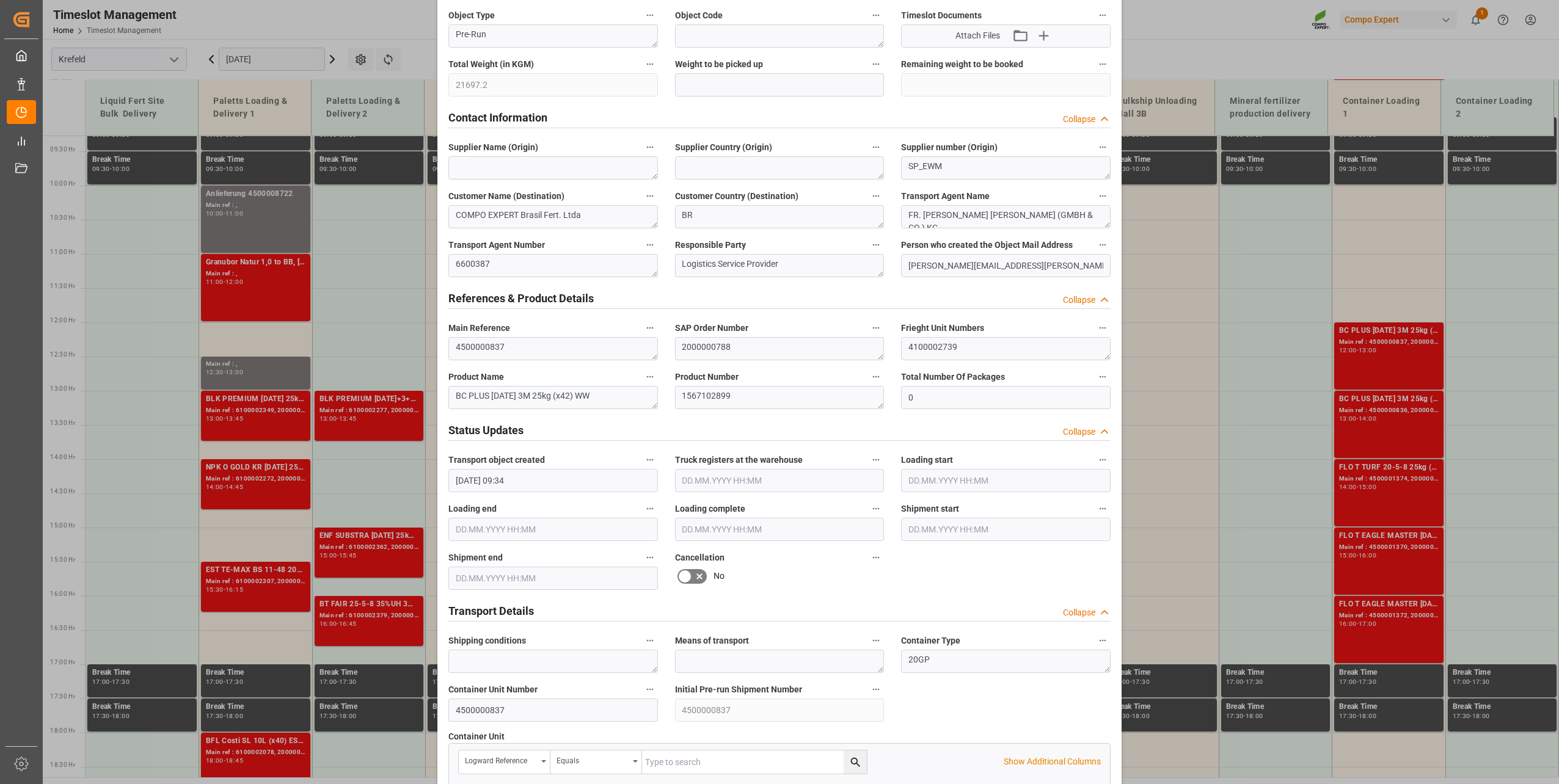
scroll to position [367, 0]
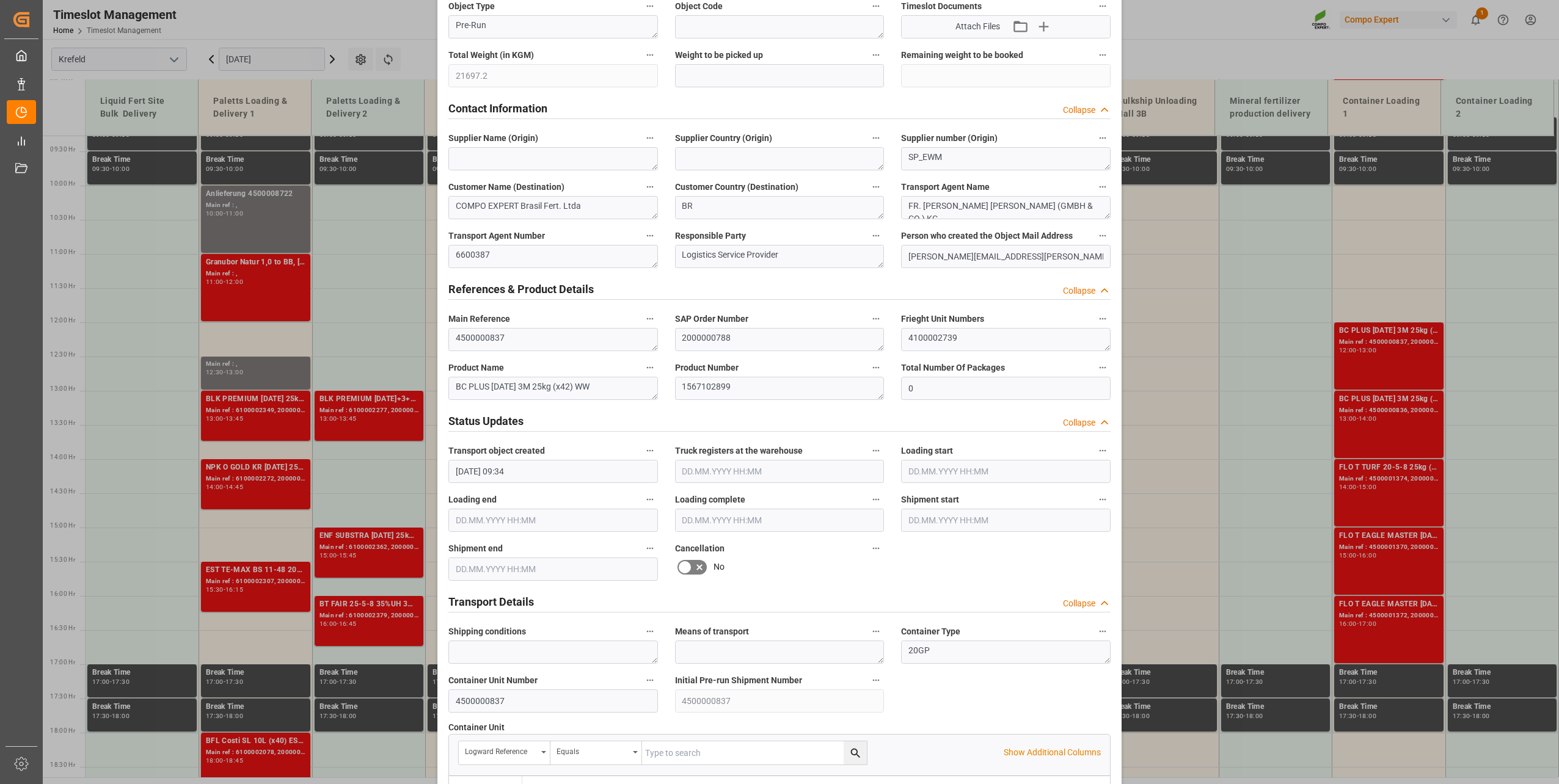
click at [684, 568] on icon at bounding box center [685, 567] width 15 height 15
click at [0, 0] on input "checkbox" at bounding box center [0, 0] width 0 height 0
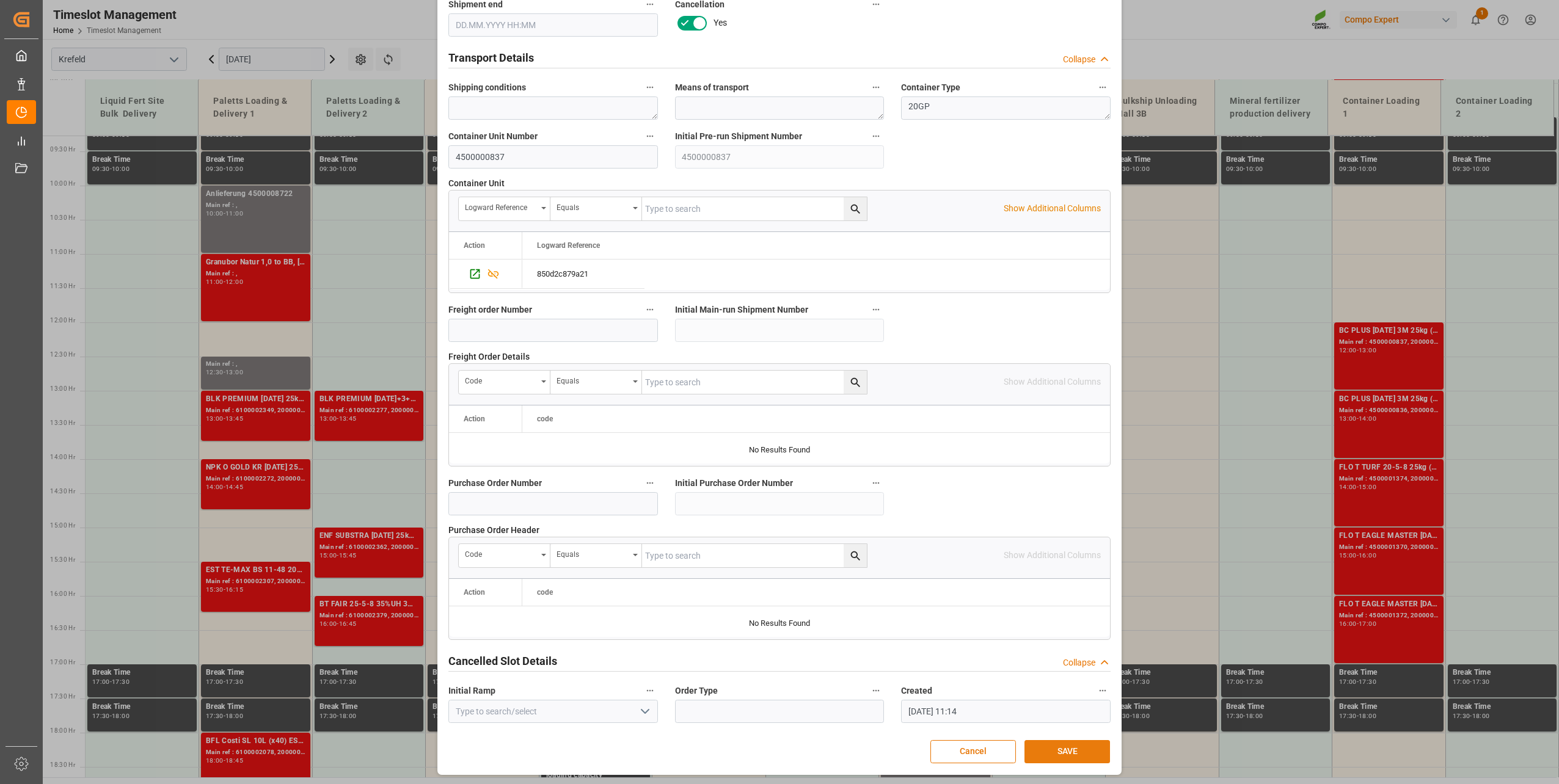
click at [1069, 754] on button "SAVE" at bounding box center [1067, 752] width 86 height 23
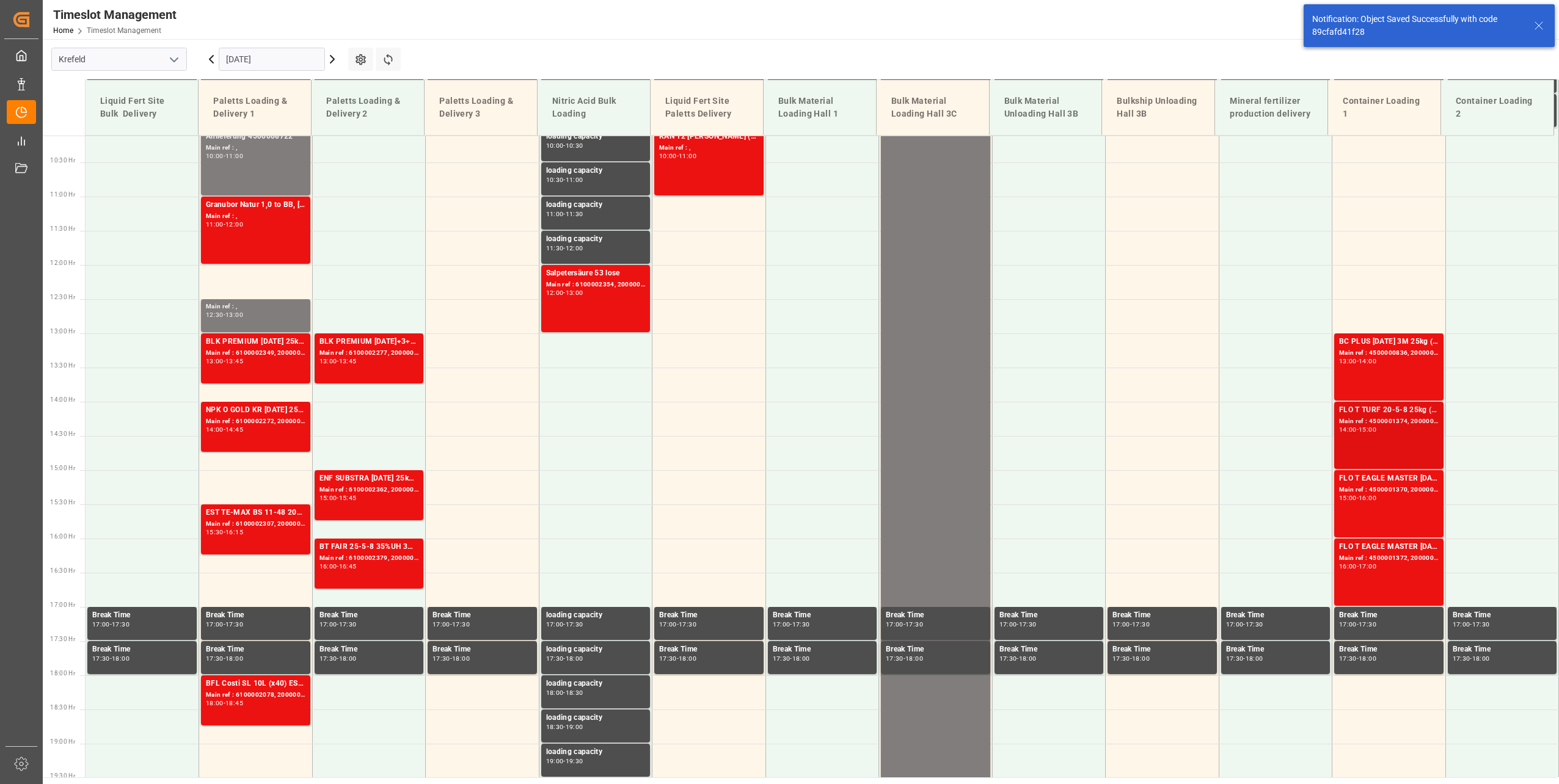
scroll to position [702, 0]
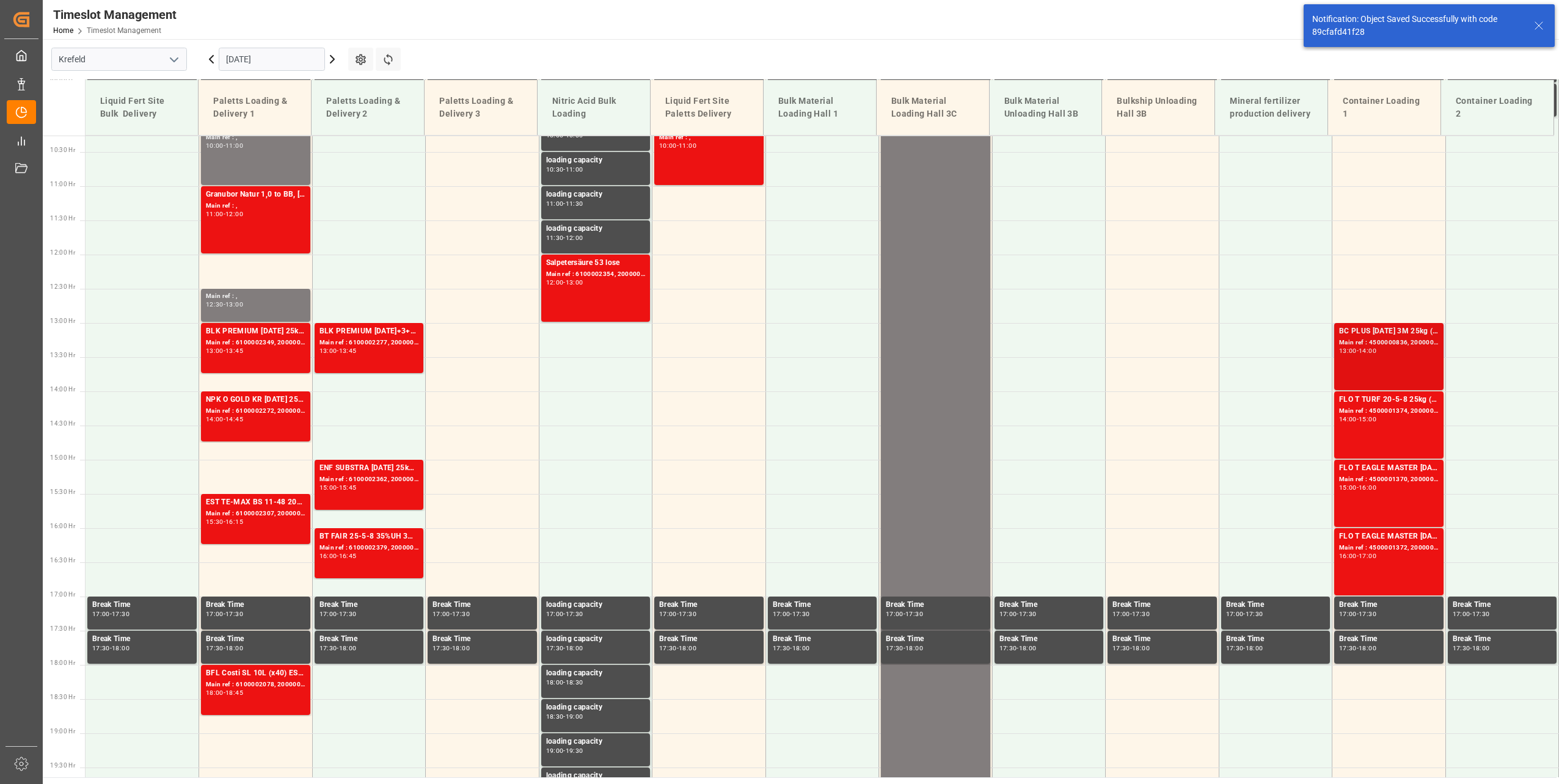
click at [1381, 352] on div "13:00 - 14:00" at bounding box center [1388, 351] width 100 height 7
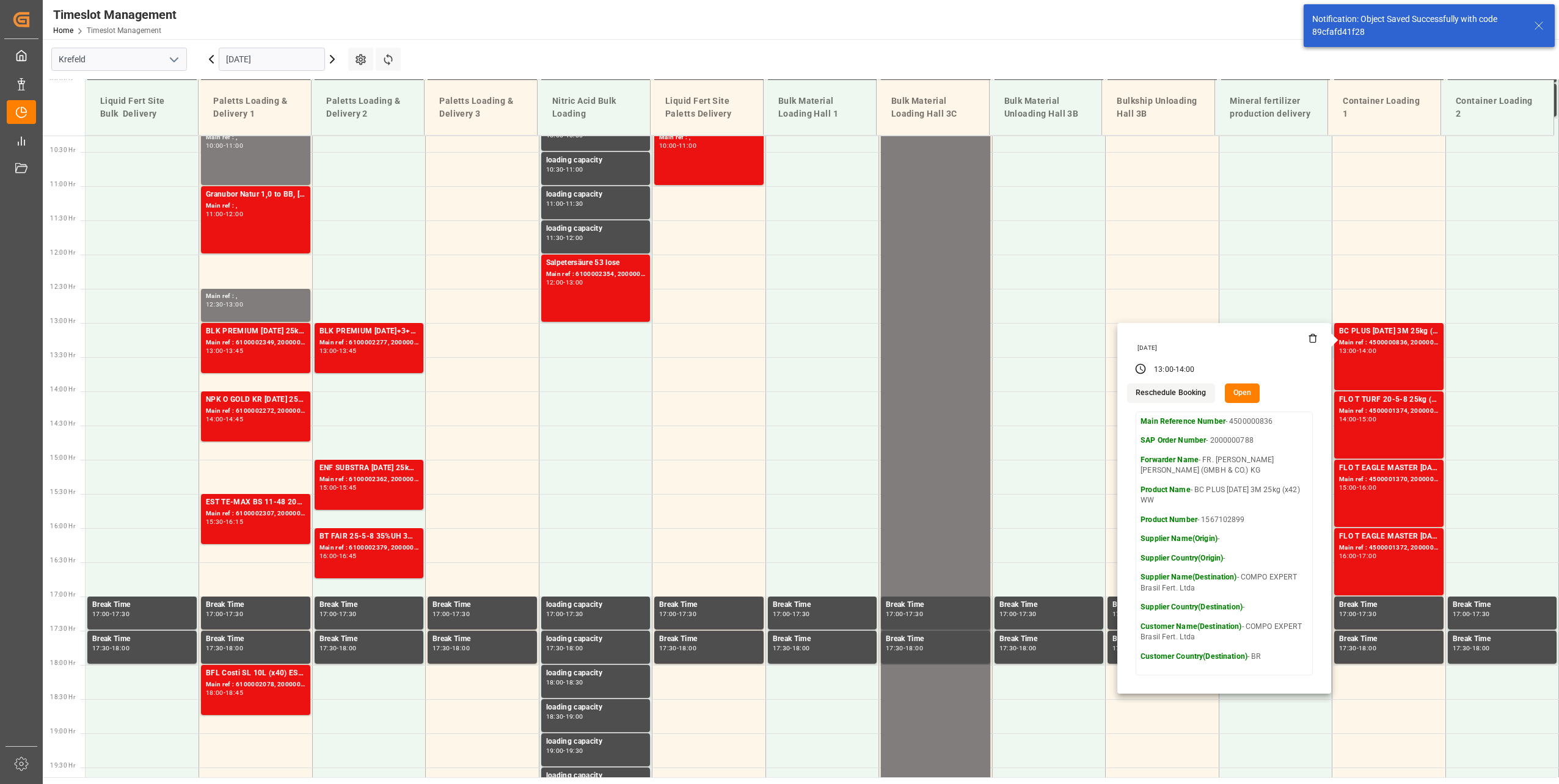
click at [1240, 389] on button "Open" at bounding box center [1242, 393] width 36 height 20
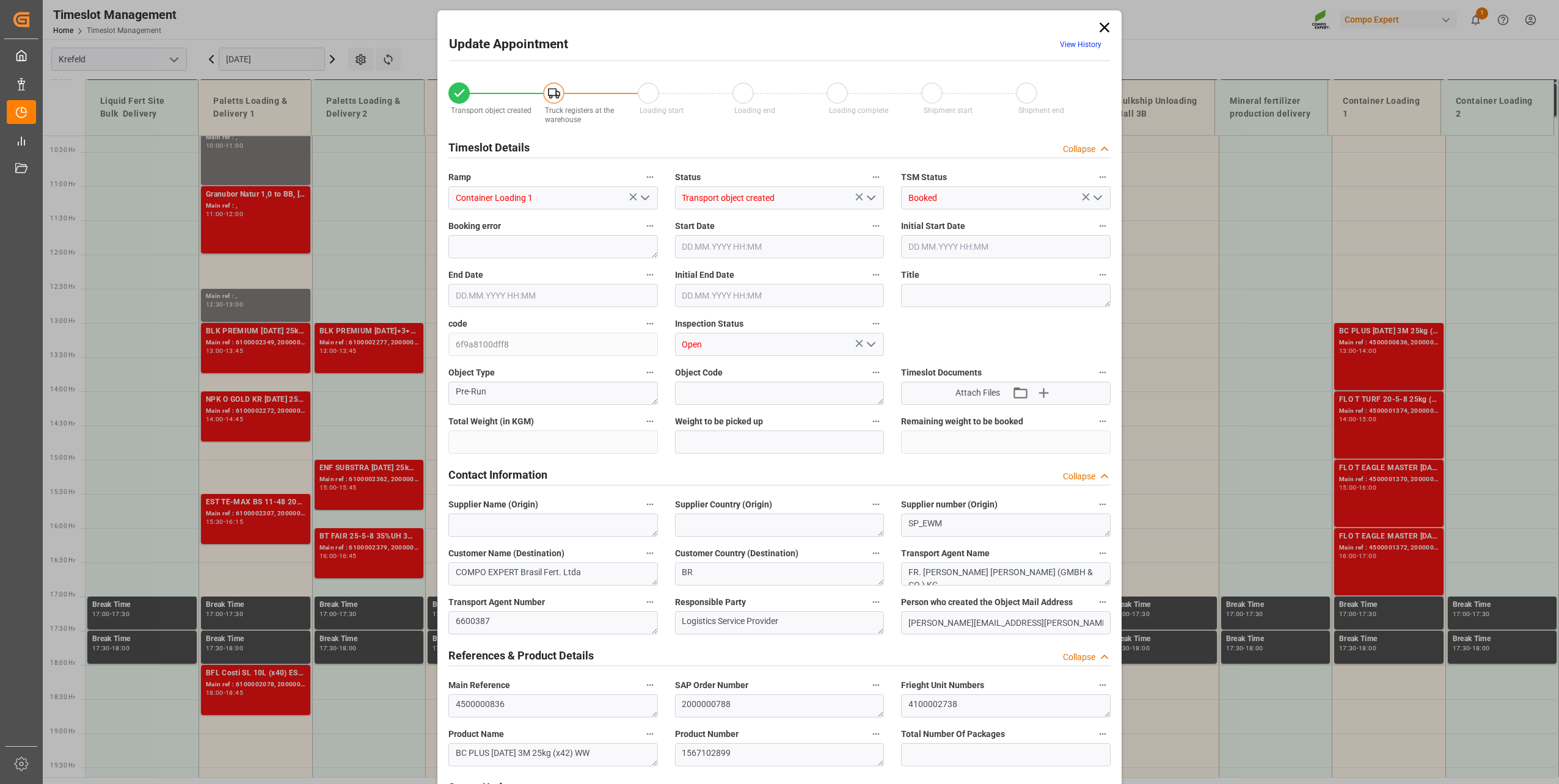
type input "43394.4"
type input "0"
type input "[DATE] 13:00"
type input "[DATE] 06:00"
type input "[DATE] 14:00"
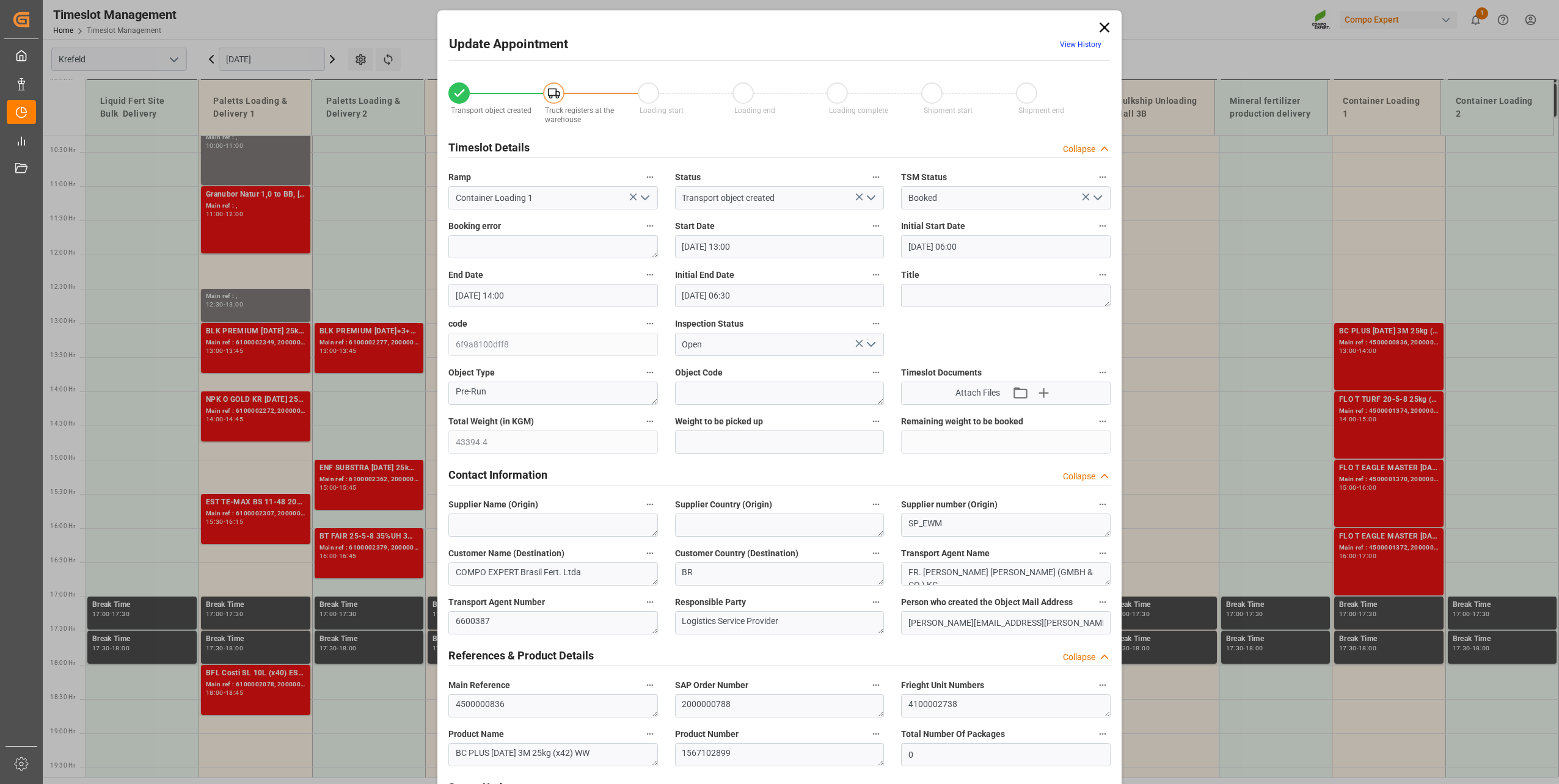
type input "[DATE] 06:30"
type input "[DATE] 09:33"
type input "[DATE] 11:13"
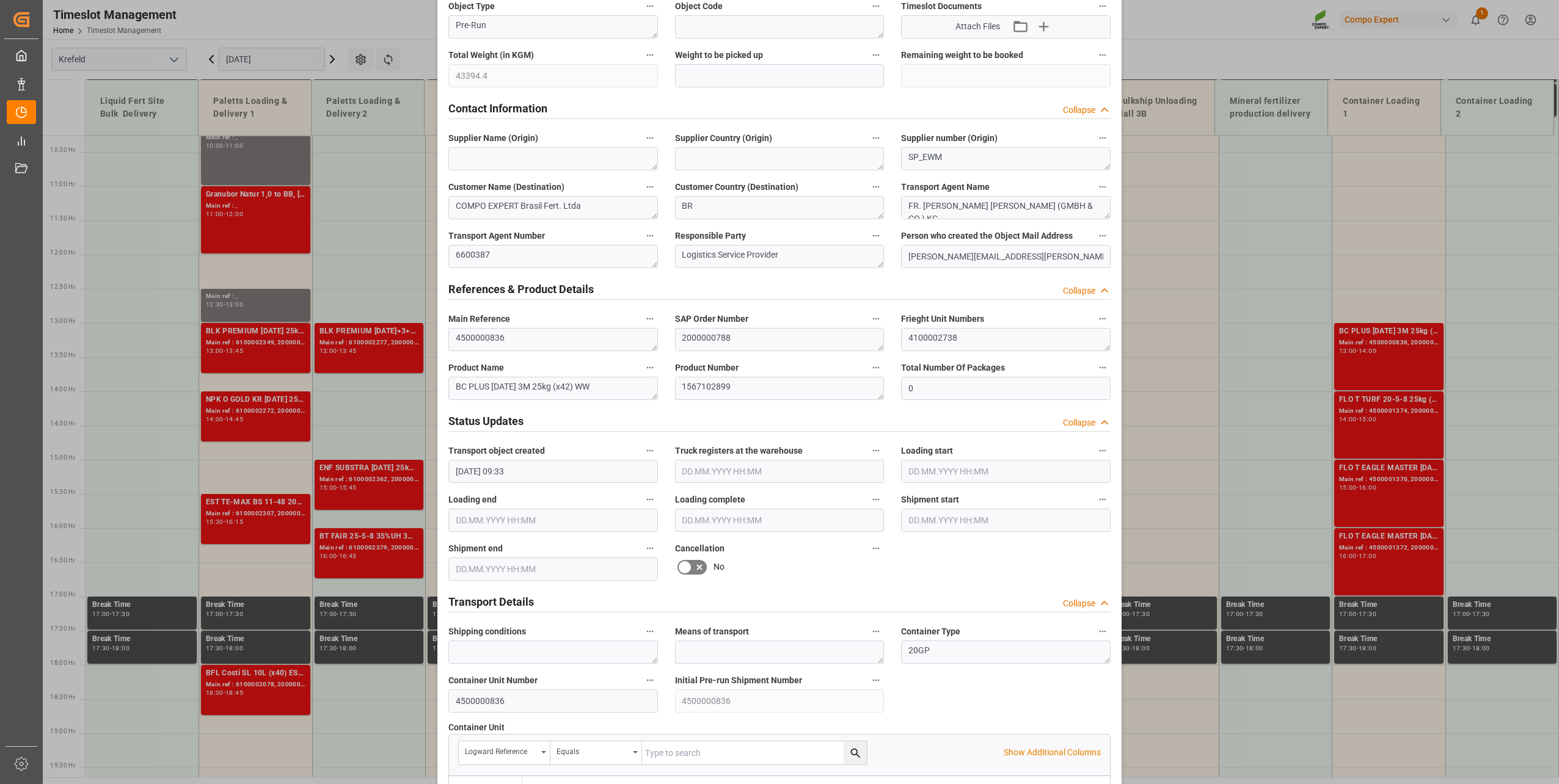
click at [684, 566] on icon at bounding box center [685, 567] width 15 height 15
click at [0, 0] on input "checkbox" at bounding box center [0, 0] width 0 height 0
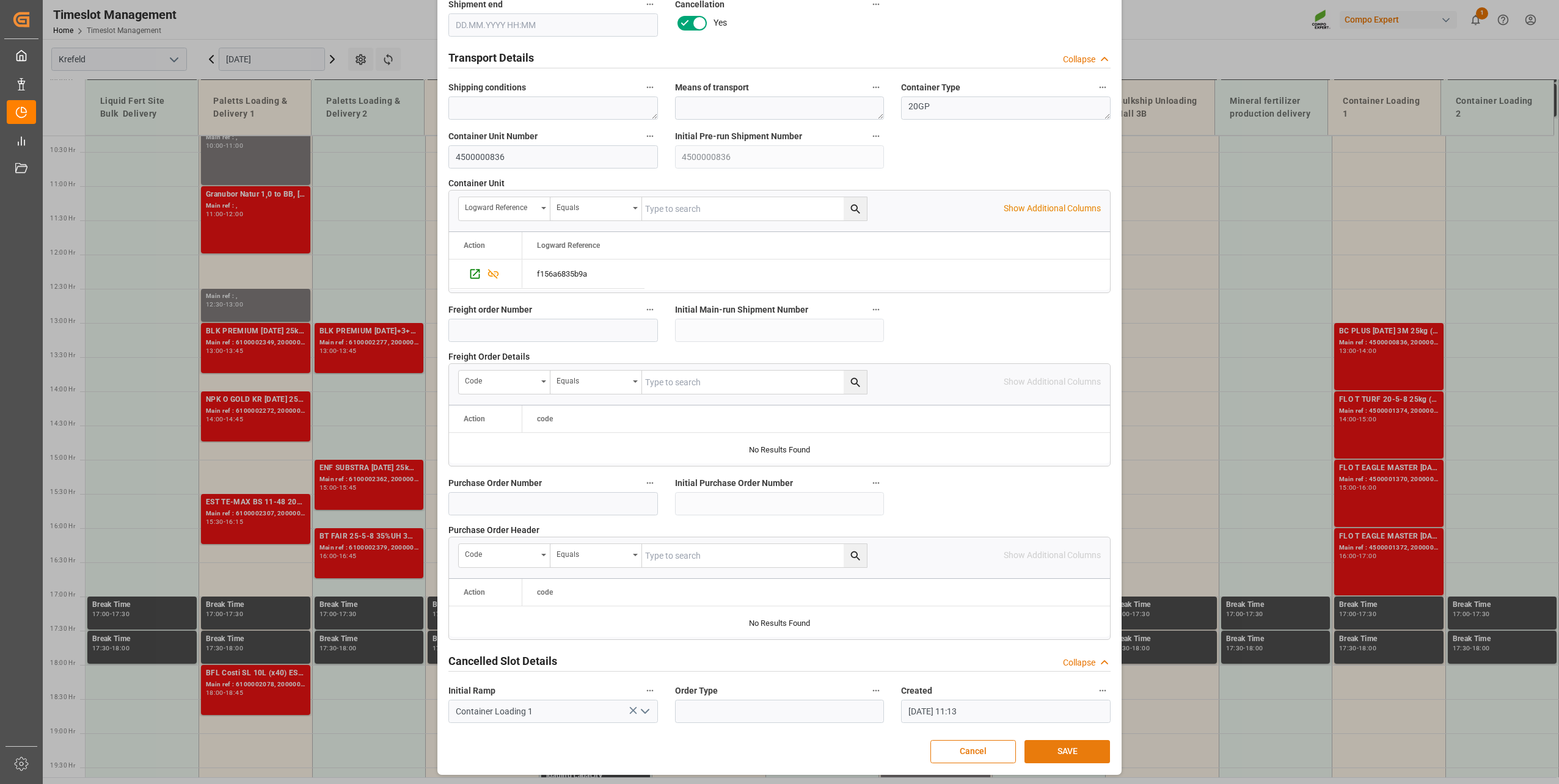
click at [1067, 748] on button "SAVE" at bounding box center [1067, 752] width 86 height 23
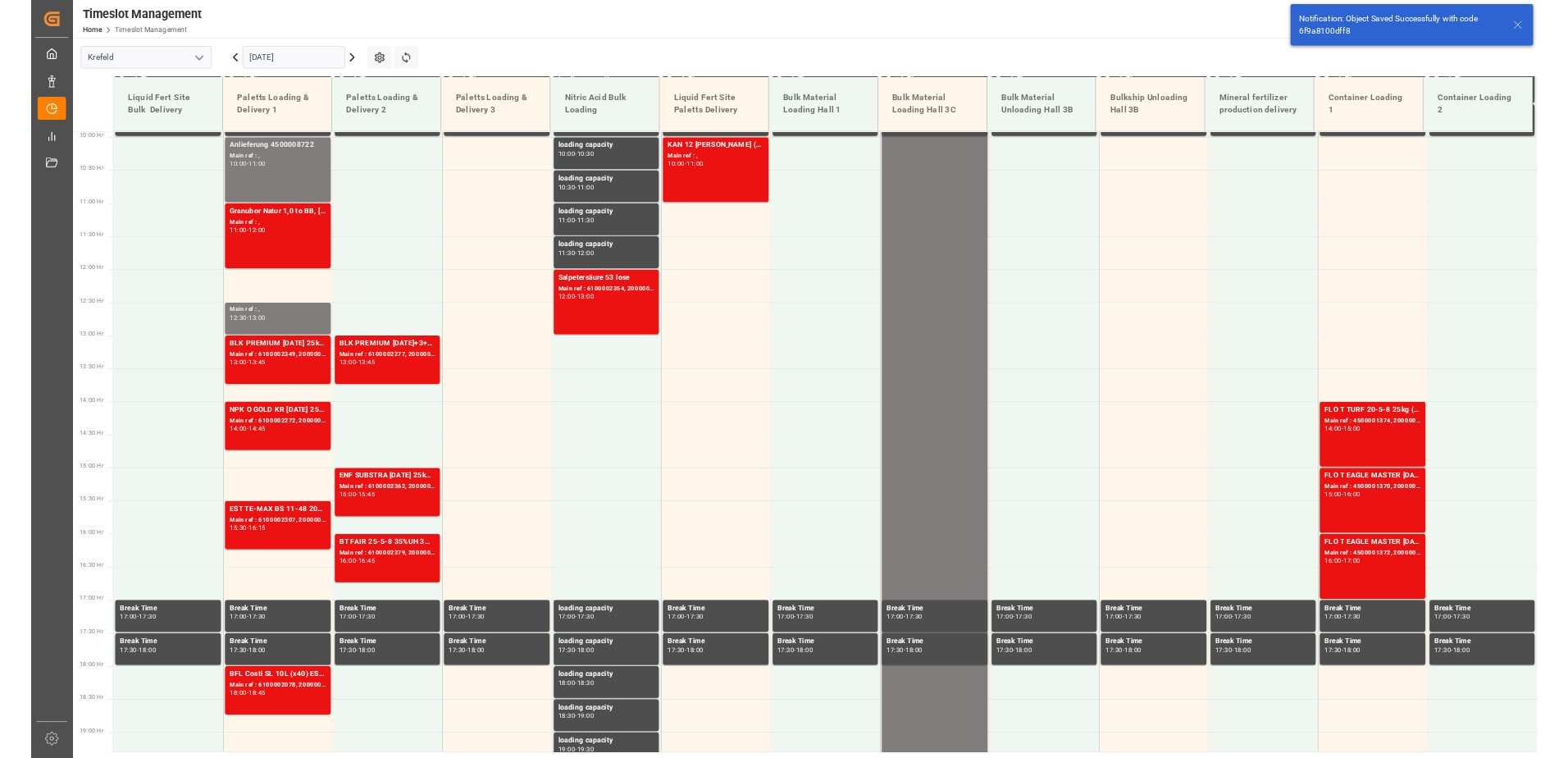
scroll to position [1109, 0]
